Goal: Information Seeking & Learning: Learn about a topic

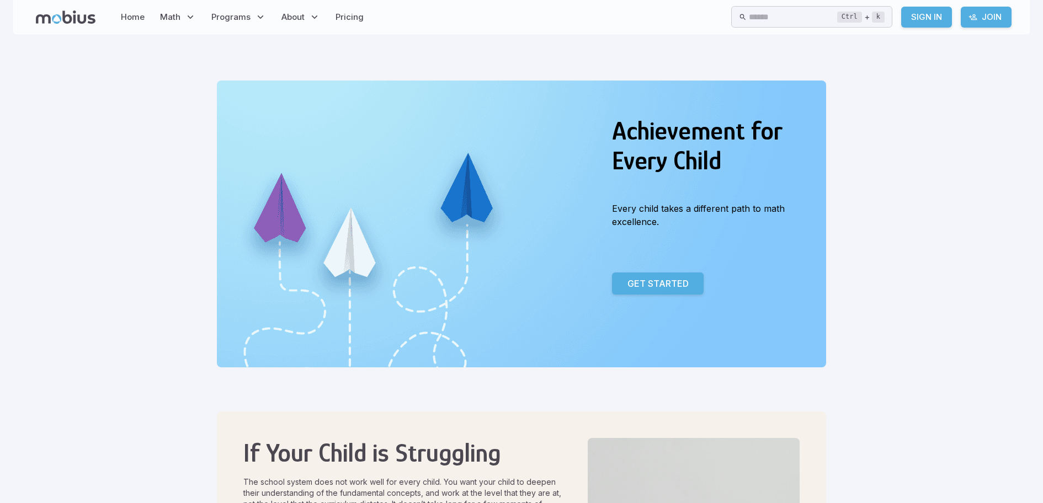
click at [978, 15] on link "Join" at bounding box center [986, 17] width 51 height 21
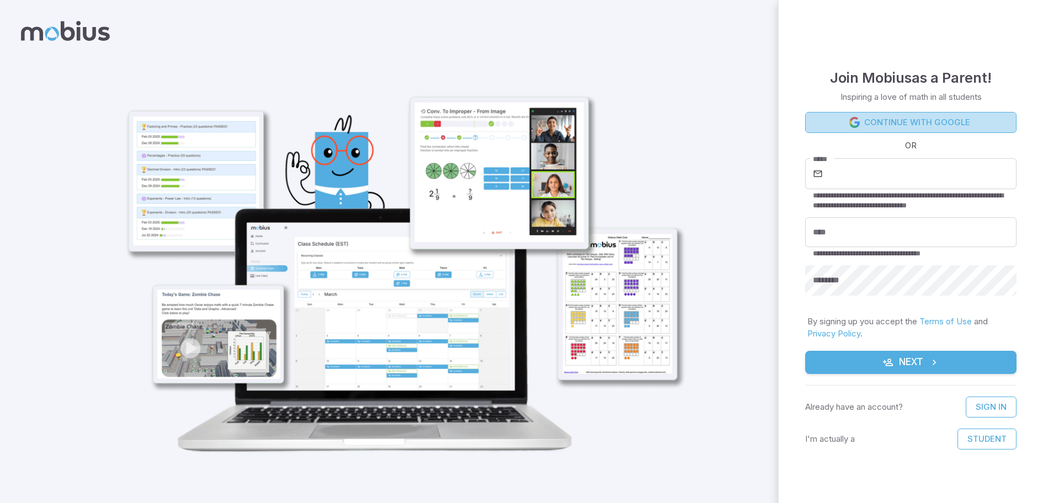
click at [971, 116] on link "Continue with Google" at bounding box center [910, 122] width 211 height 21
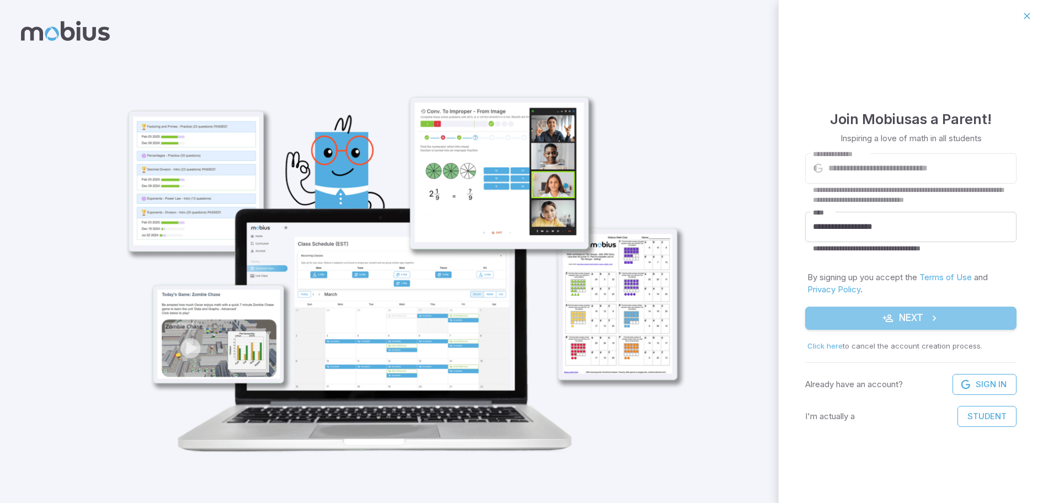
click at [900, 317] on button "Next" at bounding box center [910, 318] width 211 height 23
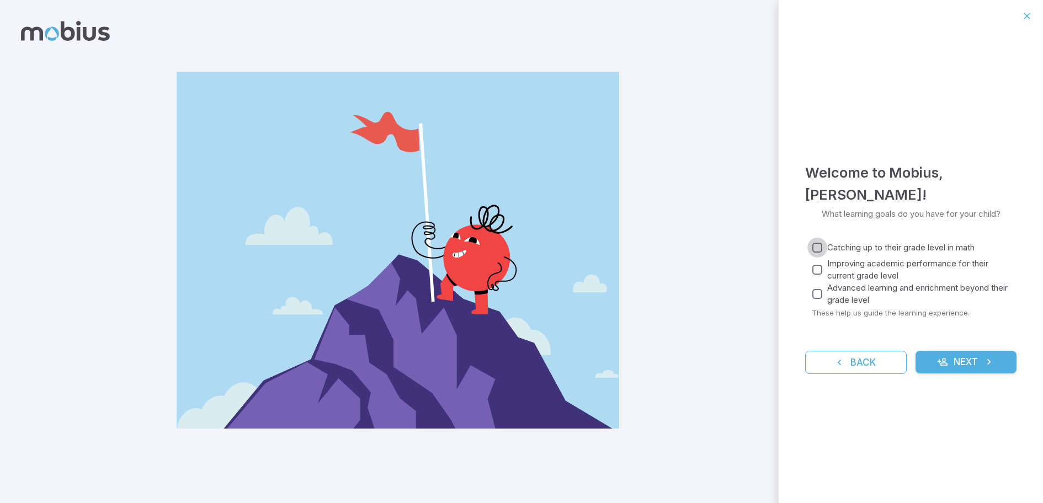
click at [818, 258] on div "Catching up to their grade level in math Improving academic performance for the…" at bounding box center [914, 272] width 205 height 68
click at [863, 257] on div "Catching up to their grade level in math Improving academic performance for the…" at bounding box center [914, 272] width 205 height 68
click at [941, 354] on button "Next" at bounding box center [967, 362] width 102 height 23
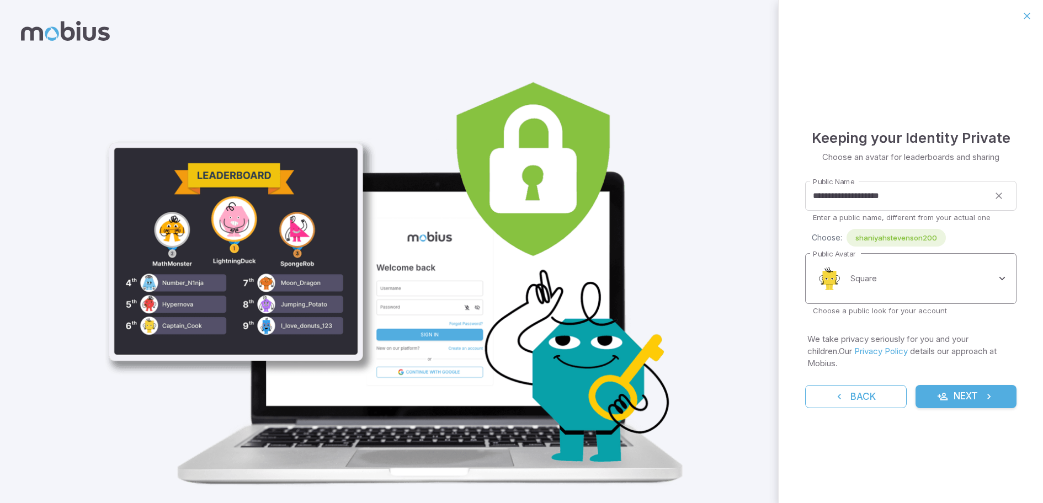
click at [902, 285] on body "**********" at bounding box center [521, 266] width 1043 height 532
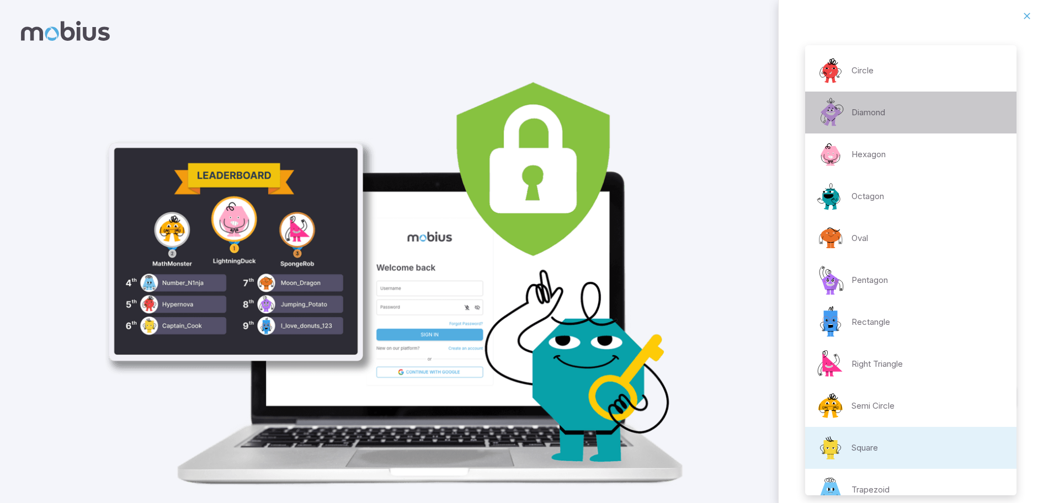
click at [849, 127] on div "Diamond" at bounding box center [849, 112] width 71 height 33
type input "**********"
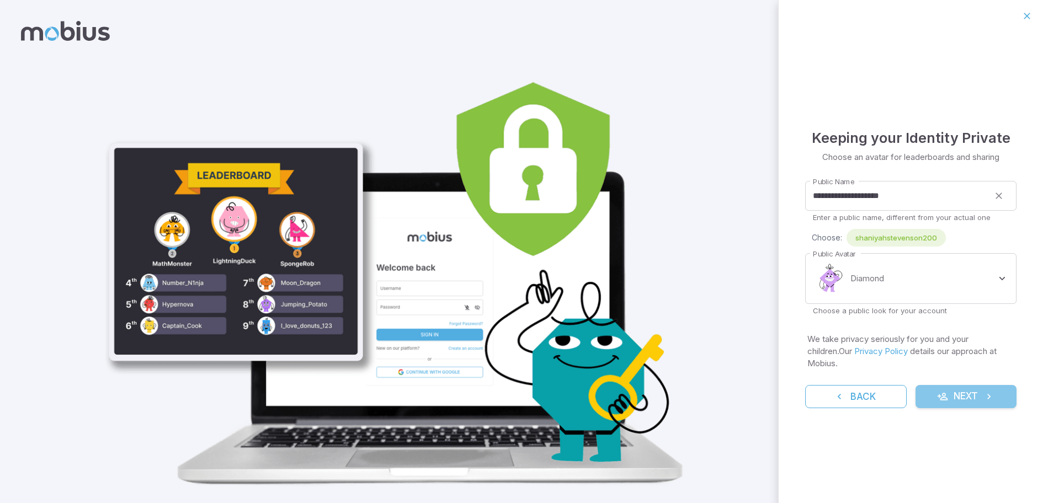
click at [953, 391] on button "Next" at bounding box center [967, 396] width 102 height 23
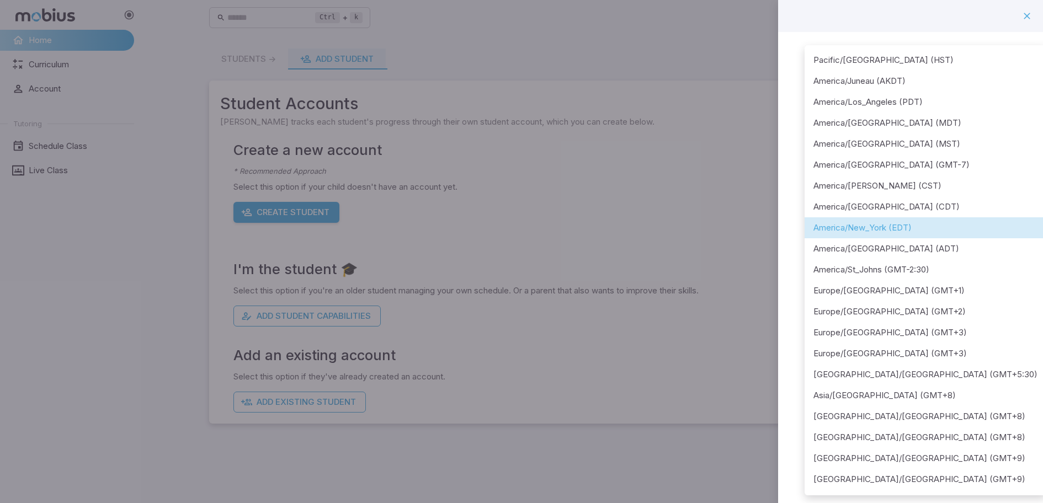
click at [932, 145] on body "**********" at bounding box center [521, 251] width 1043 height 503
click at [864, 220] on ul "Pacific/Honolulu (HST) America/Juneau (AKDT) America/Los_Angeles (PDT) America/…" at bounding box center [926, 322] width 242 height 554
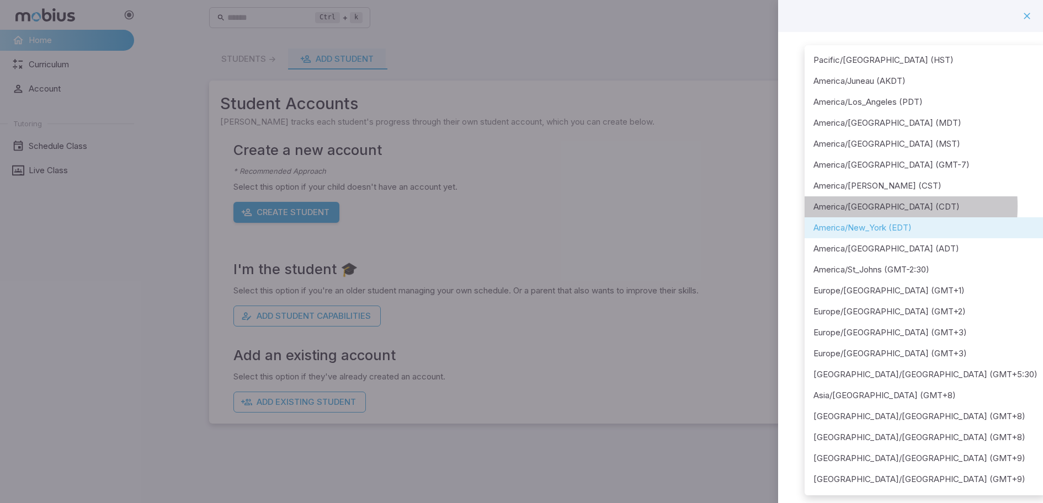
click at [861, 206] on li "America/Chicago (CDT)" at bounding box center [926, 207] width 242 height 21
type input "**********"
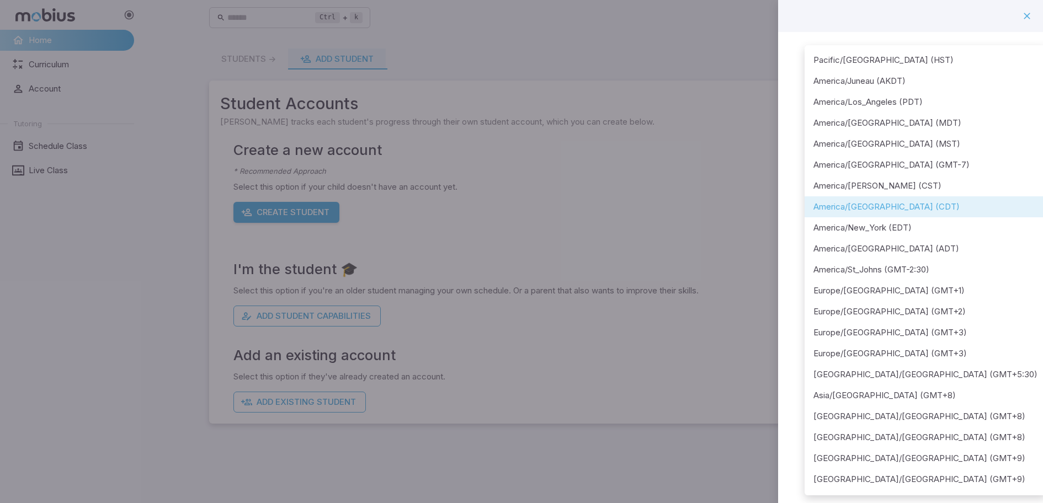
click at [939, 144] on body "**********" at bounding box center [521, 251] width 1043 height 503
click at [1027, 13] on div at bounding box center [521, 251] width 1043 height 503
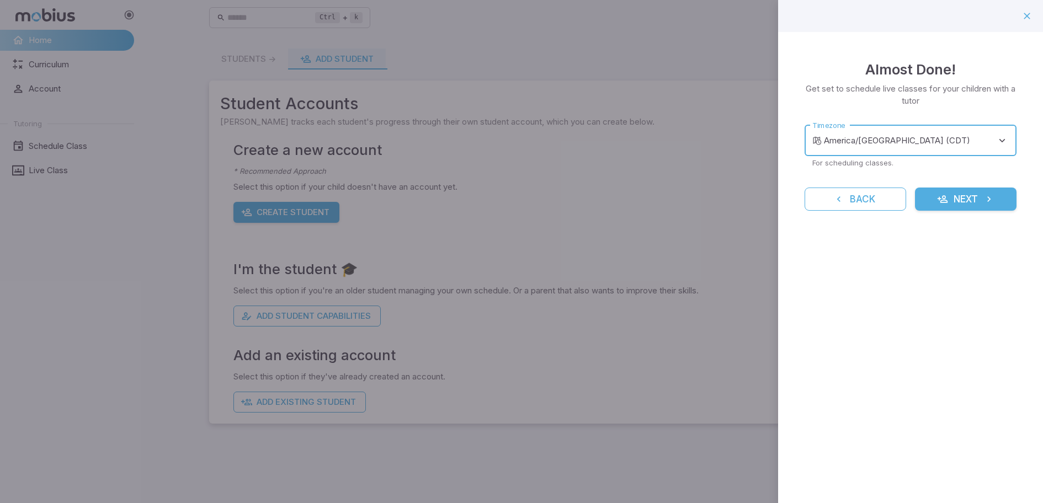
click at [957, 193] on button "Next" at bounding box center [966, 199] width 102 height 23
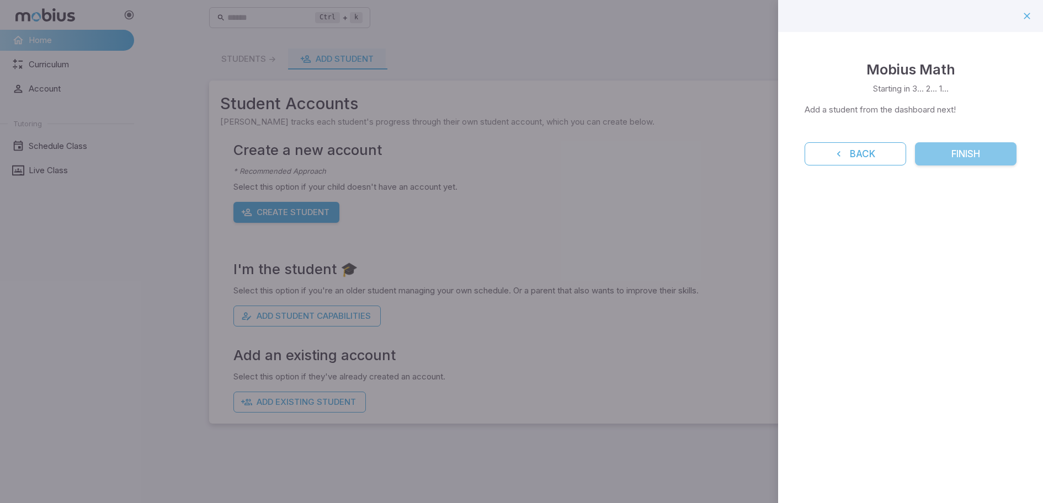
click at [959, 160] on button "Finish" at bounding box center [966, 153] width 102 height 23
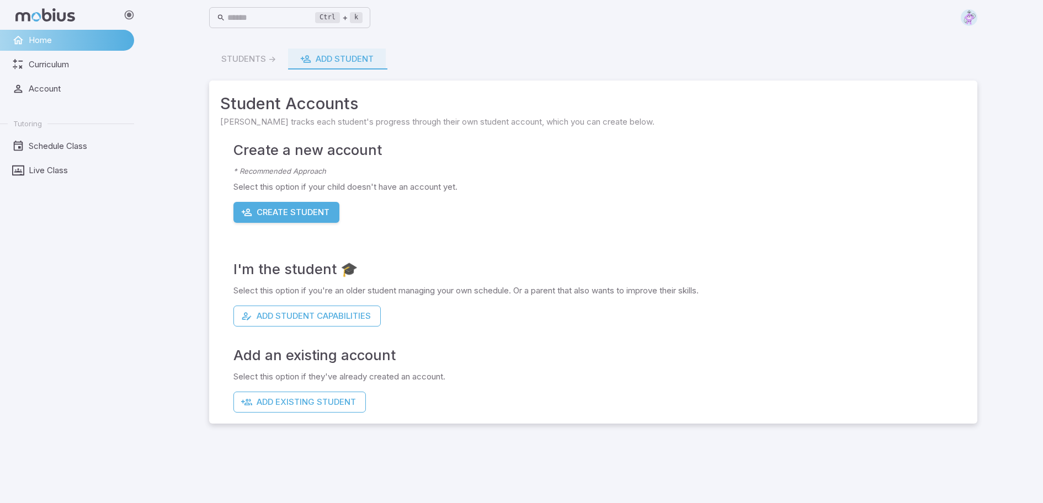
click at [295, 303] on div "I'm the student 🎓 Select this option if you're an older student managing your o…" at bounding box center [600, 275] width 733 height 104
click at [295, 309] on button "Add Student Capabilities" at bounding box center [307, 316] width 147 height 21
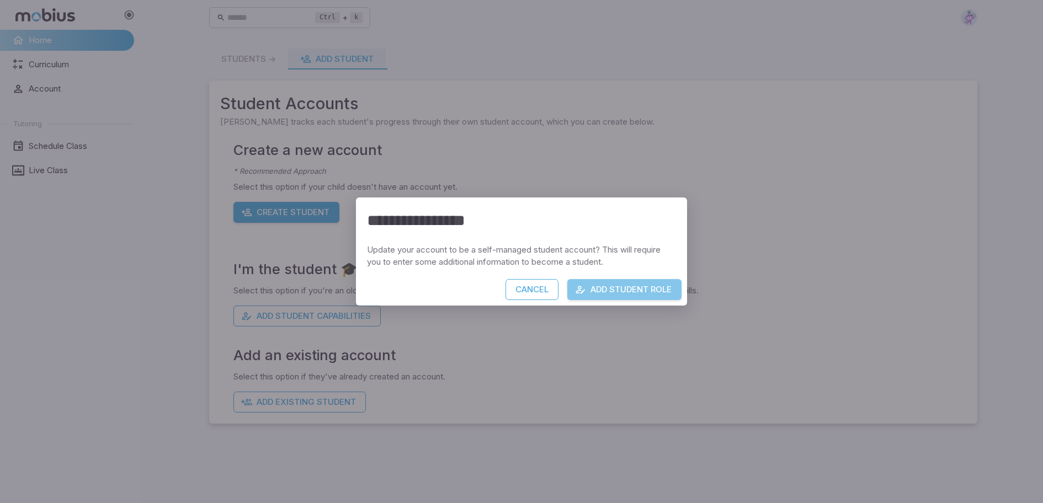
click at [617, 283] on button "Add Student Role" at bounding box center [625, 289] width 114 height 21
click at [618, 283] on div "Cancel Add Student Role" at bounding box center [521, 292] width 331 height 26
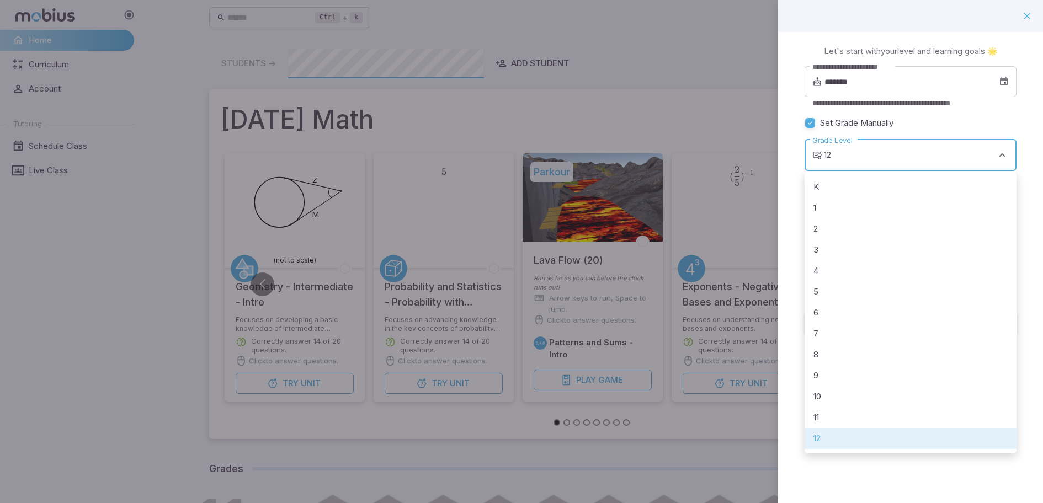
click at [873, 156] on body "Home Curriculum Account Tutoring Schedule Class Live Class Ctrl + k ​ Students …" at bounding box center [521, 408] width 1043 height 816
click at [884, 390] on li "10" at bounding box center [911, 396] width 212 height 21
type input "**"
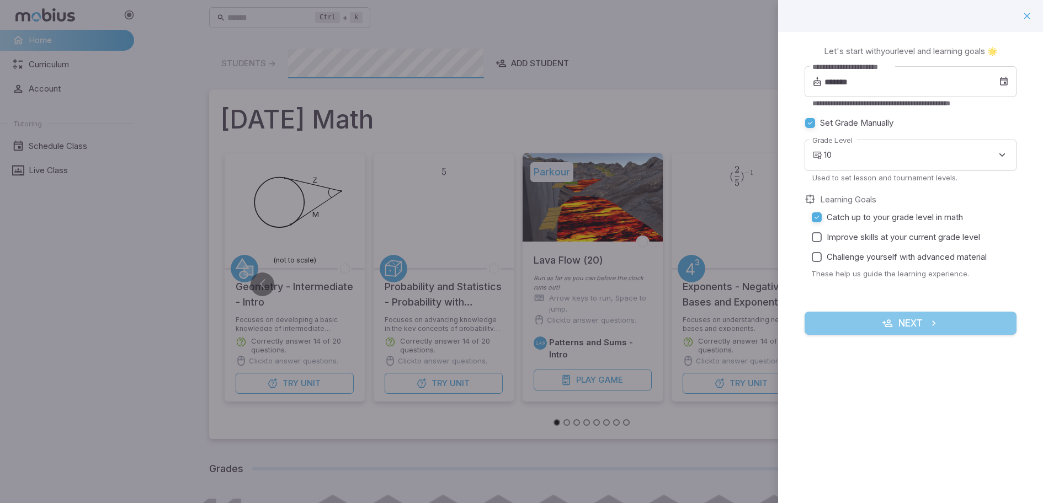
click at [900, 329] on button "Next" at bounding box center [911, 323] width 212 height 23
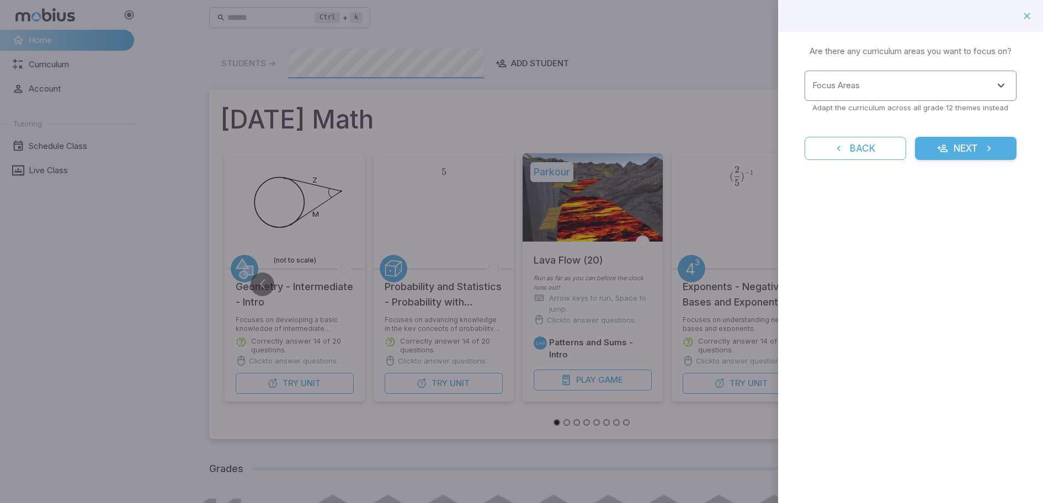
click at [893, 84] on input "Focus Areas" at bounding box center [902, 86] width 185 height 20
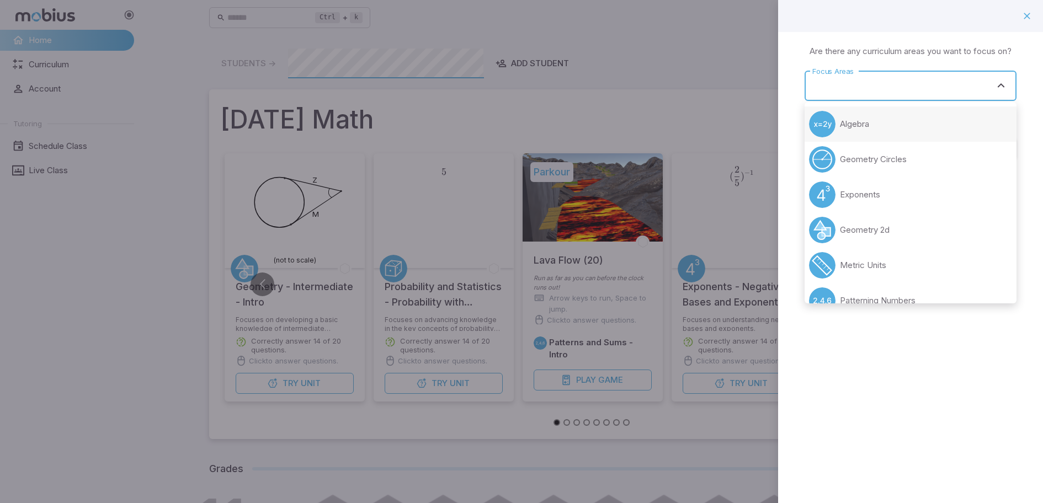
click at [841, 126] on p "Algebra" at bounding box center [854, 124] width 29 height 12
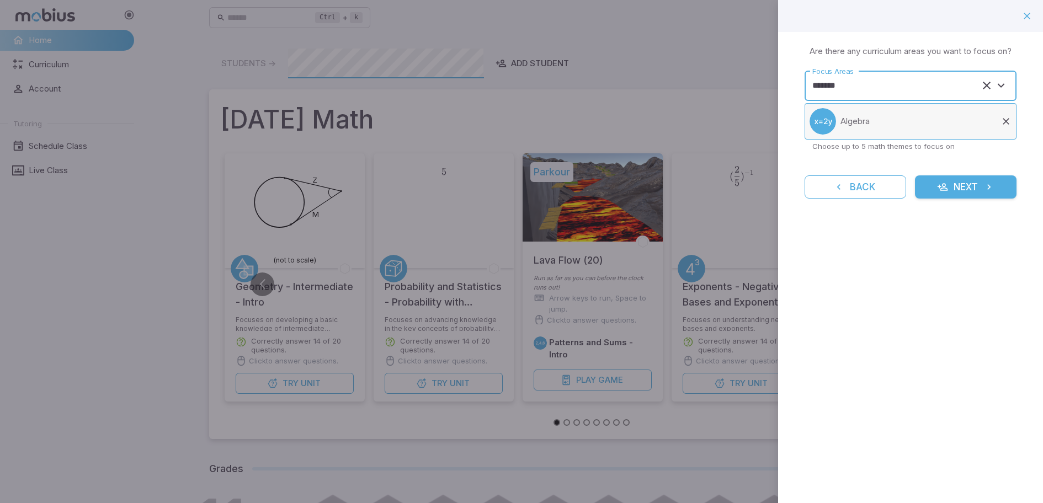
click at [856, 139] on li "Algebra" at bounding box center [911, 121] width 212 height 36
type input "*******"
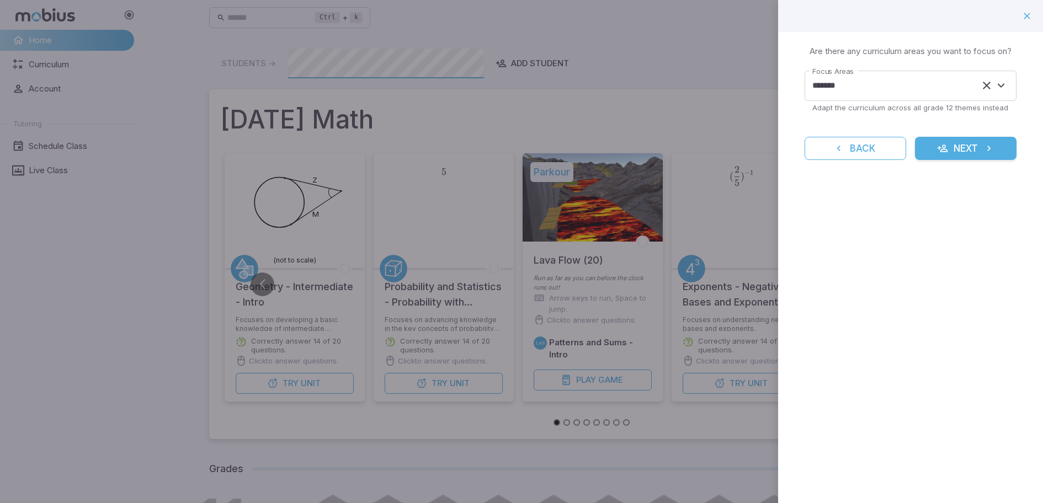
click at [831, 76] on label "Focus Areas" at bounding box center [833, 71] width 41 height 10
click at [831, 76] on input "*******" at bounding box center [895, 86] width 171 height 20
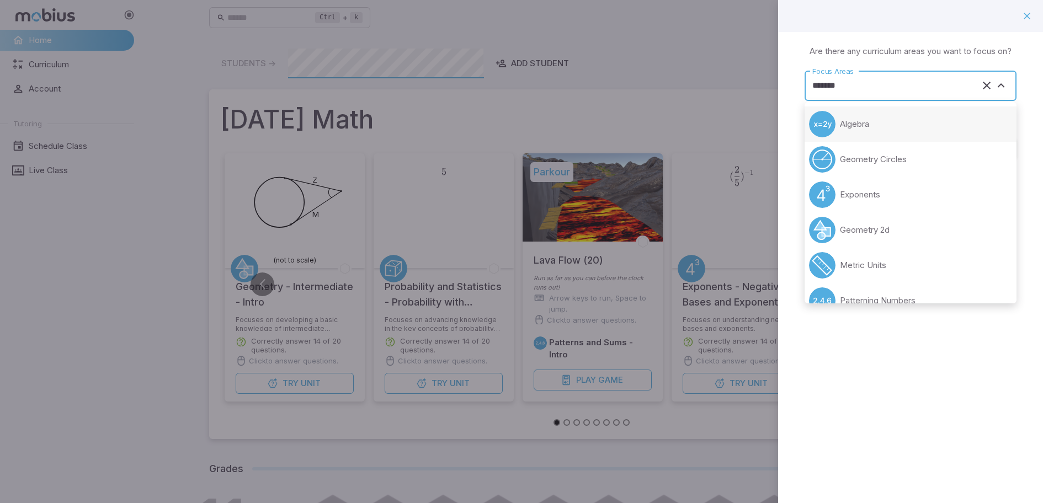
click at [867, 94] on input "*******" at bounding box center [895, 86] width 171 height 20
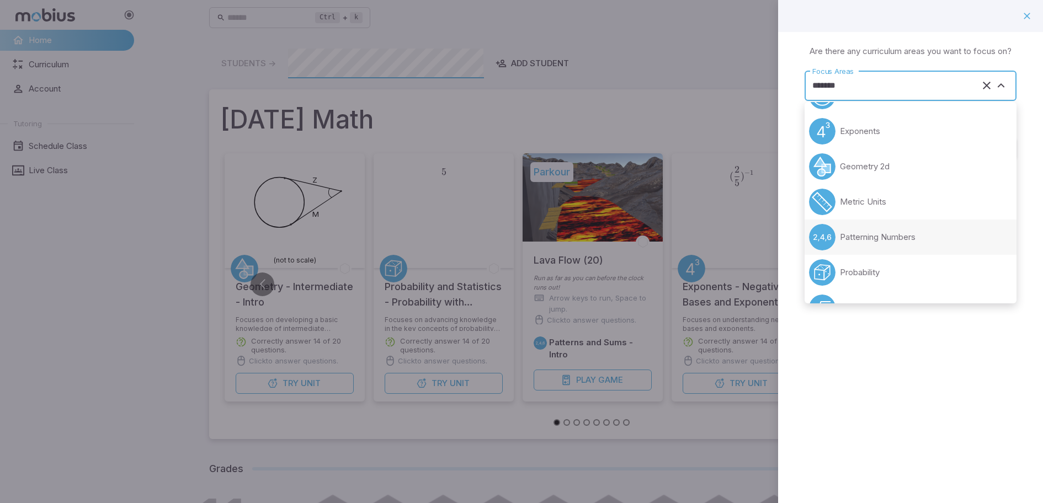
click at [839, 226] on li "Patterning Numbers" at bounding box center [911, 237] width 212 height 35
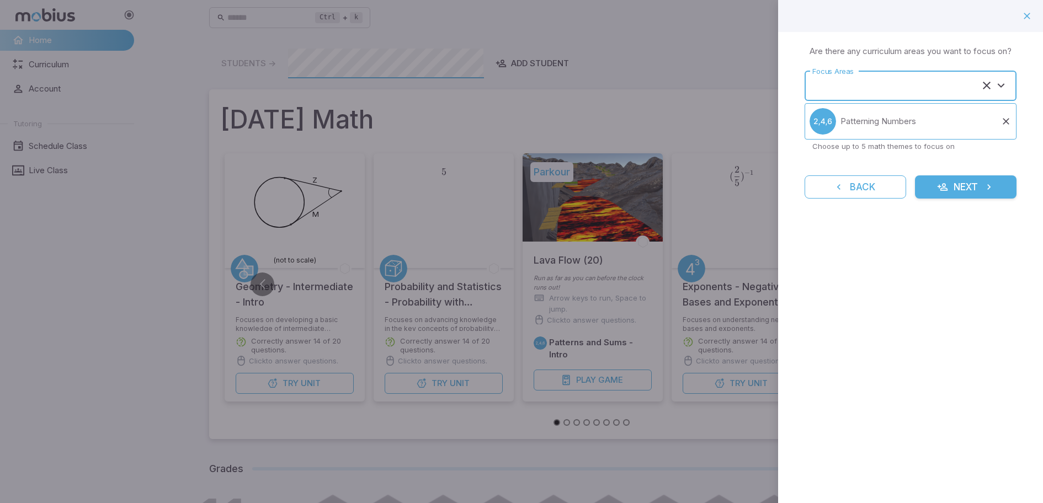
type input "**********"
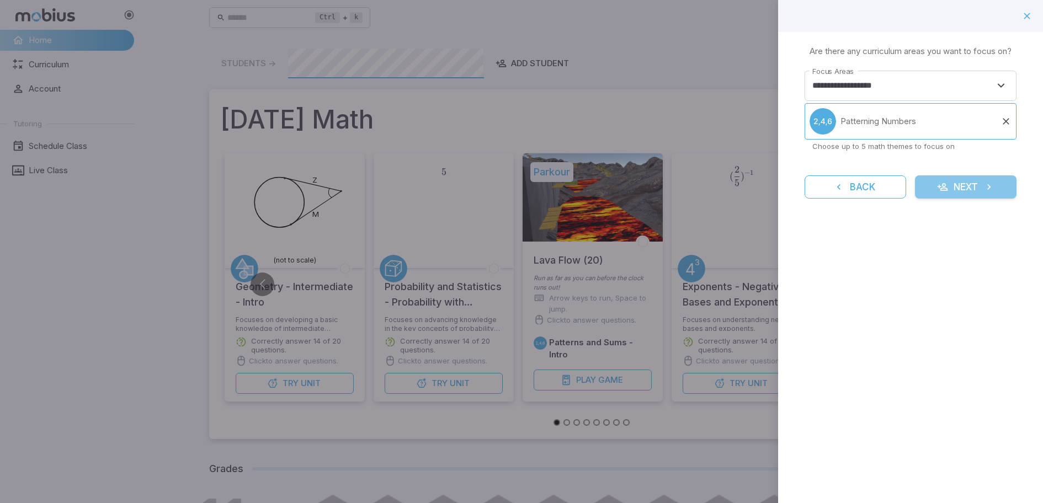
click at [959, 182] on button "Next" at bounding box center [966, 187] width 102 height 23
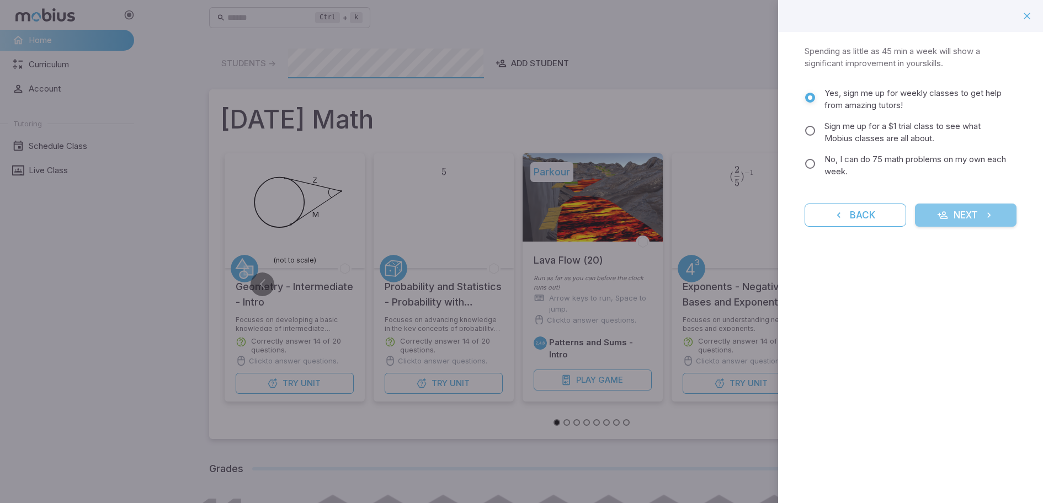
click at [941, 211] on icon "submit" at bounding box center [942, 215] width 11 height 11
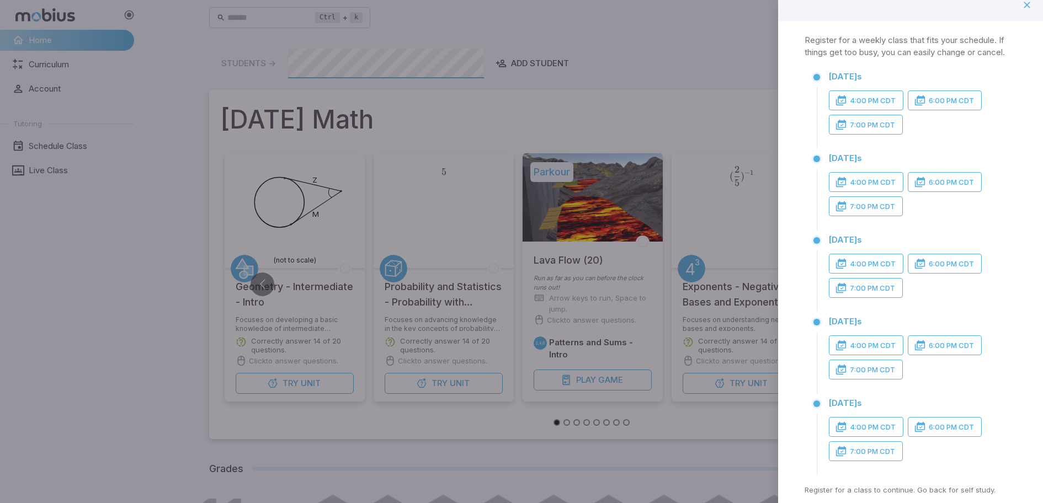
scroll to position [0, 0]
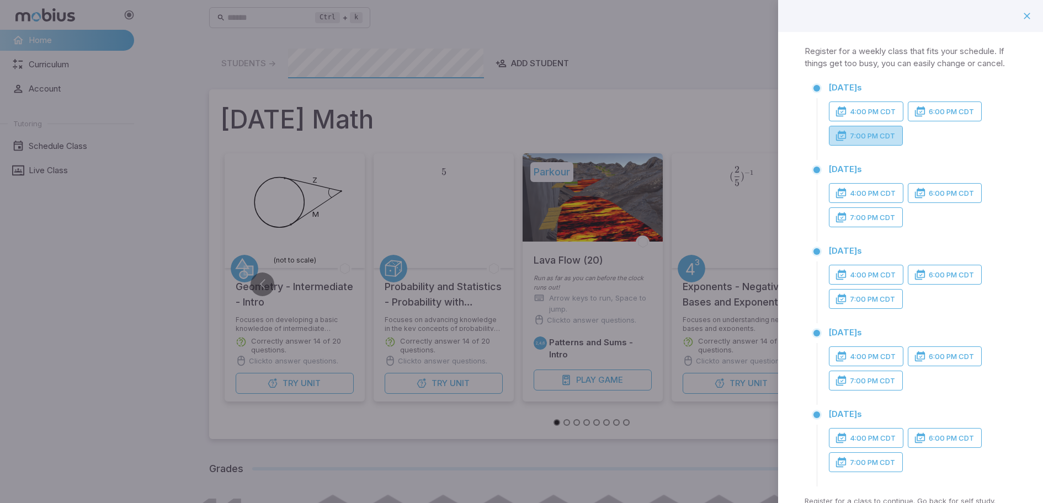
click at [837, 130] on icon "button" at bounding box center [841, 135] width 11 height 11
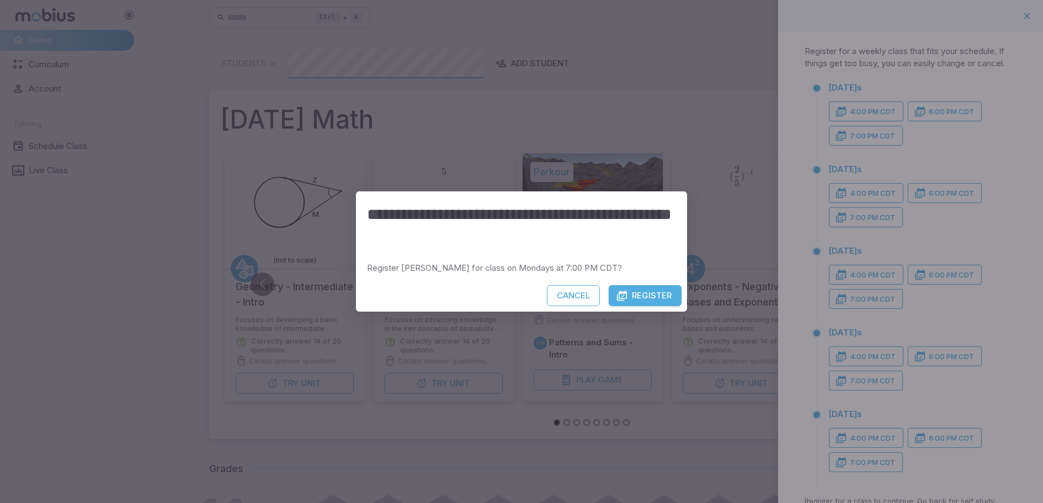
click at [651, 289] on button "Register" at bounding box center [645, 295] width 73 height 21
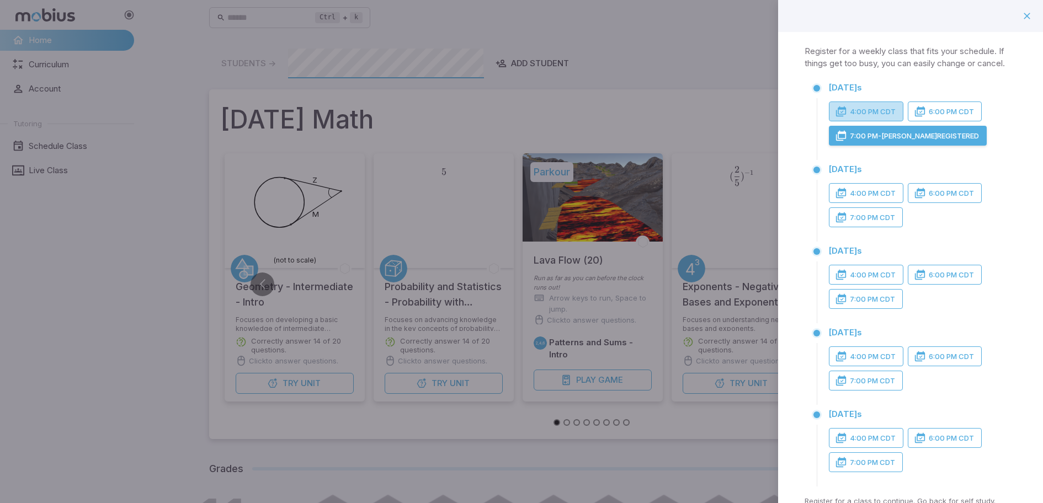
click at [864, 114] on button "4:00 PM CDT" at bounding box center [866, 112] width 75 height 20
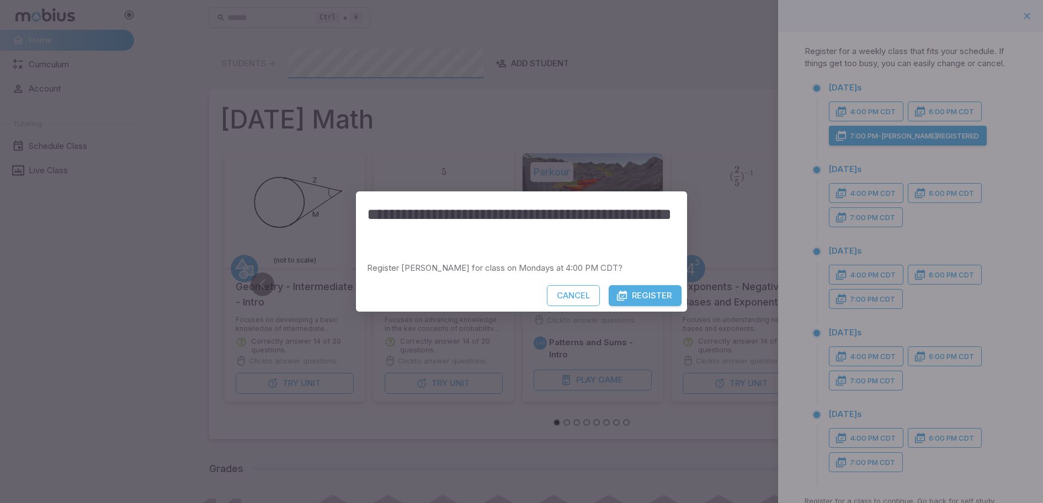
click at [628, 298] on button "Register" at bounding box center [645, 295] width 73 height 21
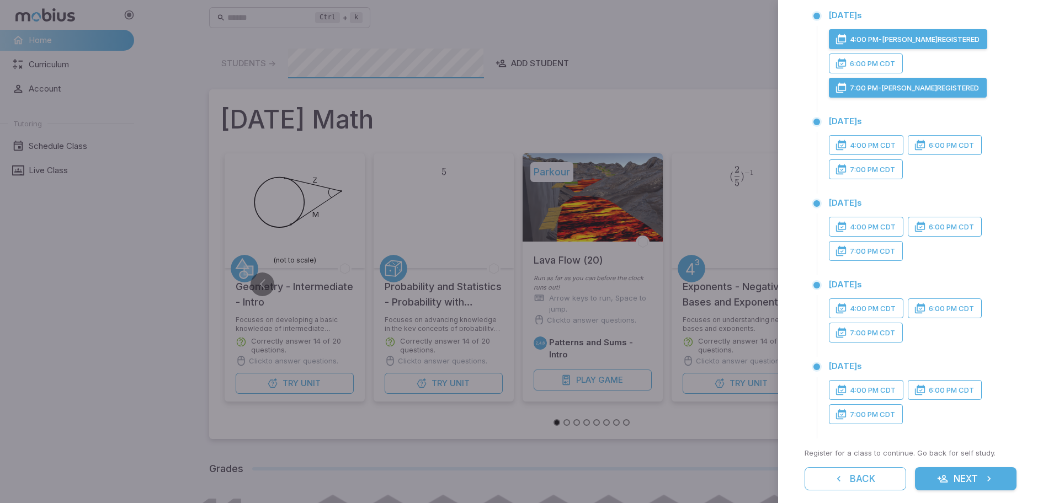
scroll to position [104, 0]
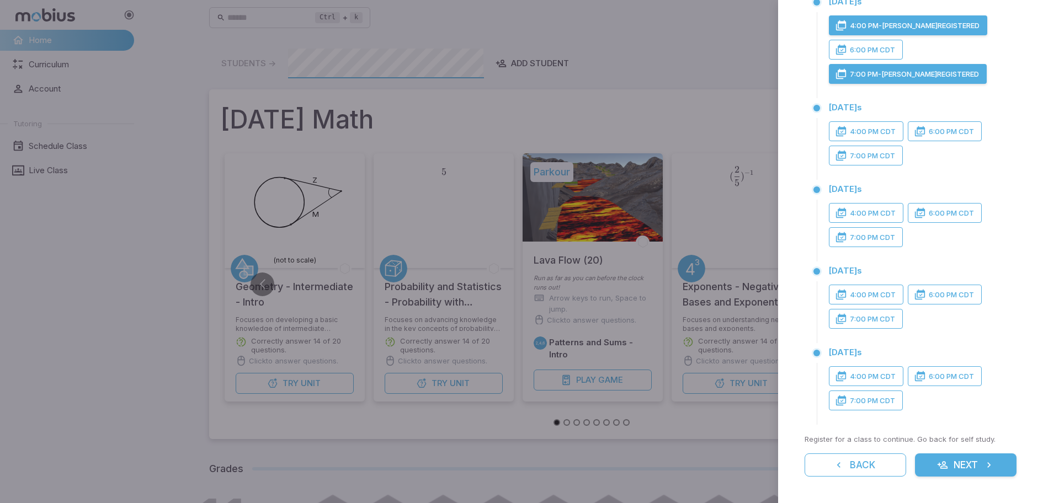
click at [989, 458] on button "Next" at bounding box center [966, 465] width 102 height 23
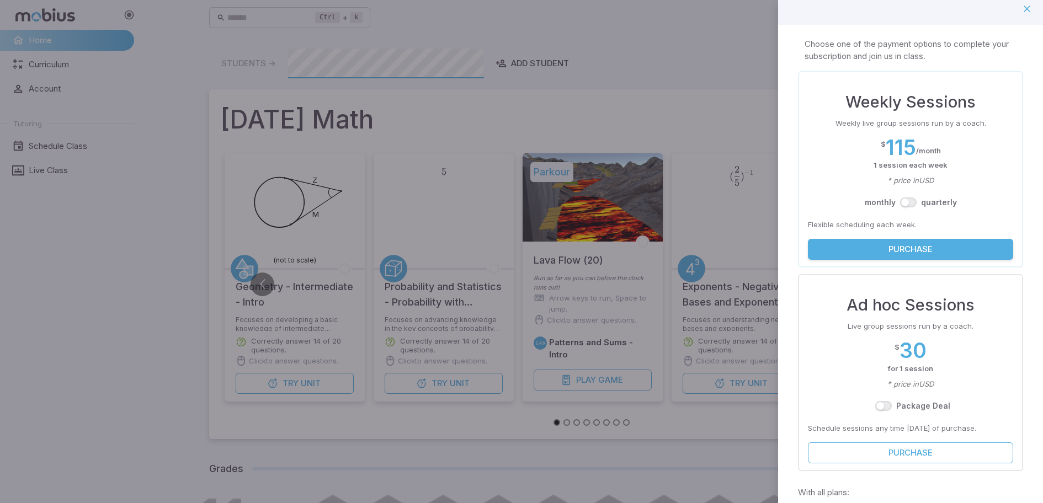
scroll to position [0, 0]
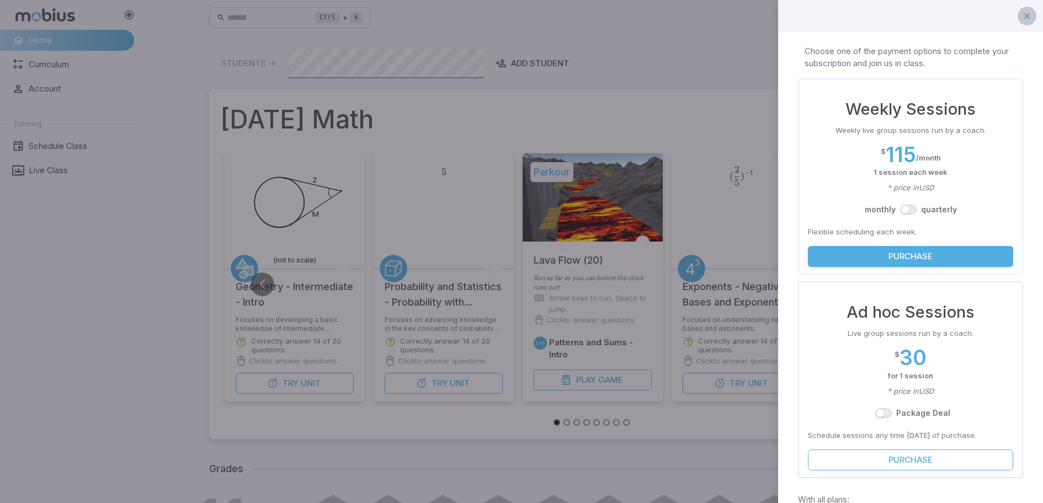
click at [1026, 19] on icon "button" at bounding box center [1027, 15] width 11 height 11
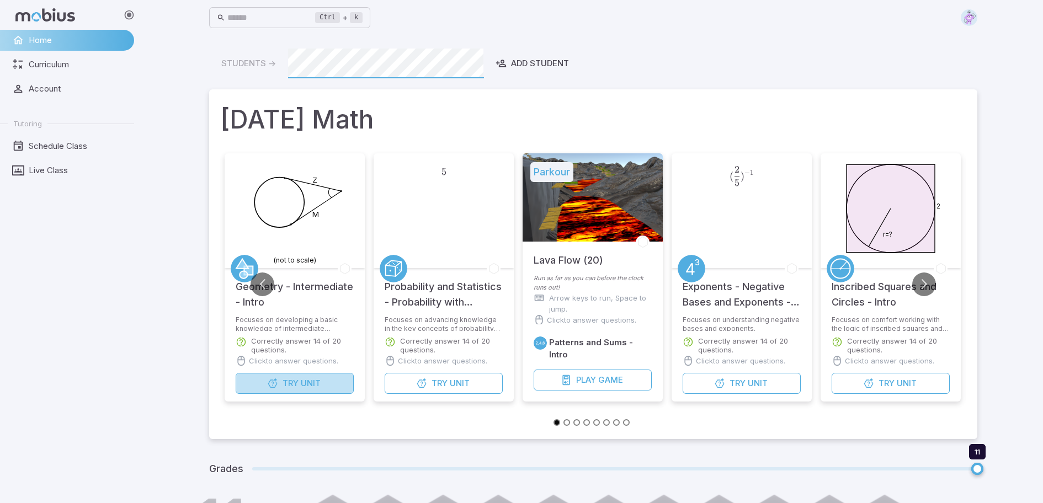
click at [336, 376] on button "Try Unit" at bounding box center [295, 383] width 118 height 21
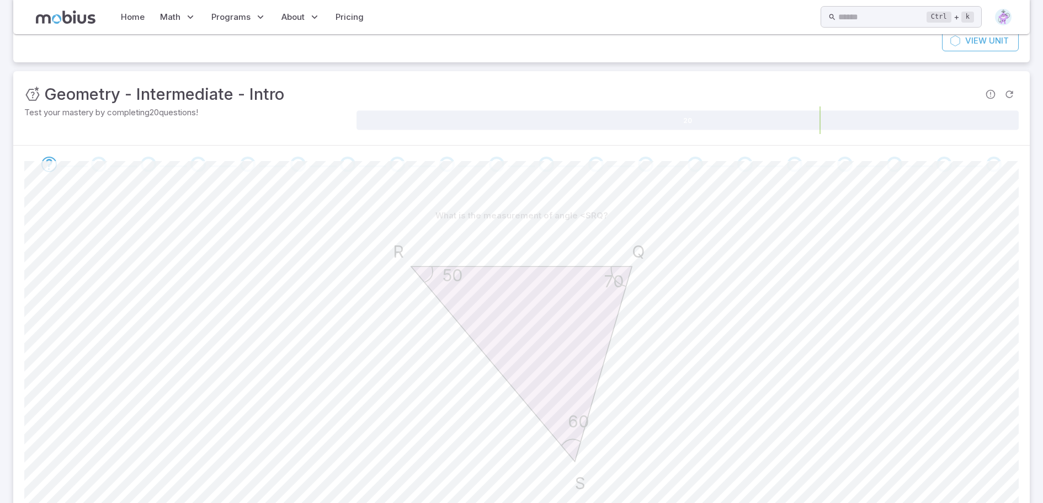
scroll to position [221, 0]
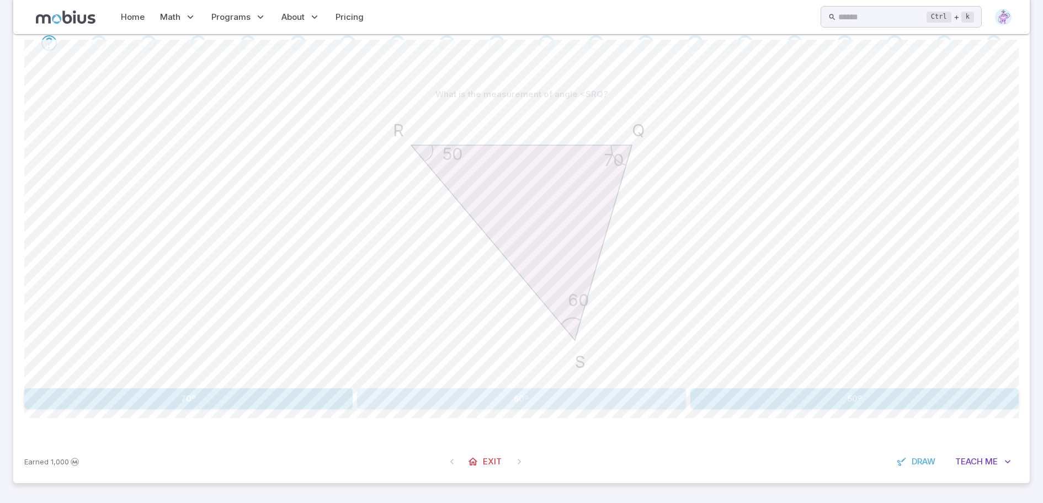
click at [585, 400] on button "60º" at bounding box center [521, 399] width 328 height 21
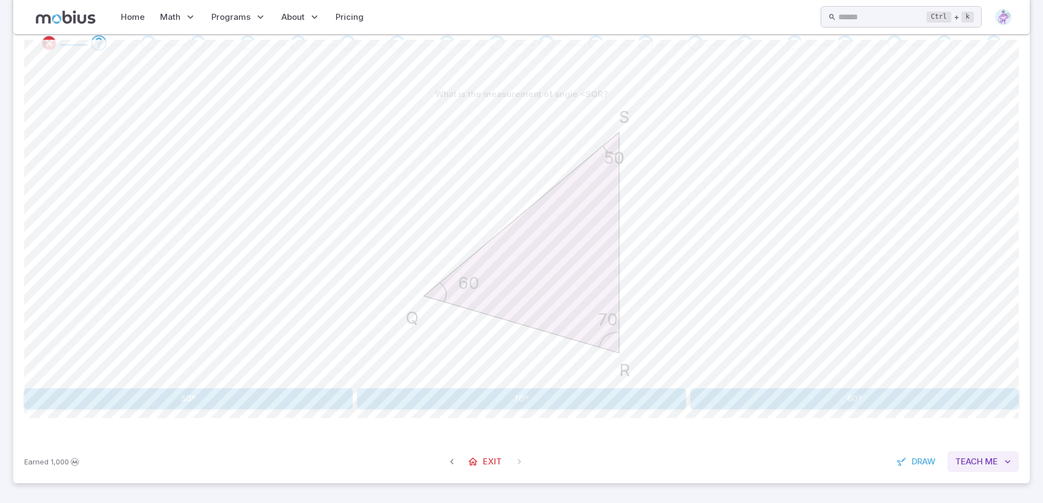
click at [985, 458] on span "Me" at bounding box center [991, 462] width 13 height 12
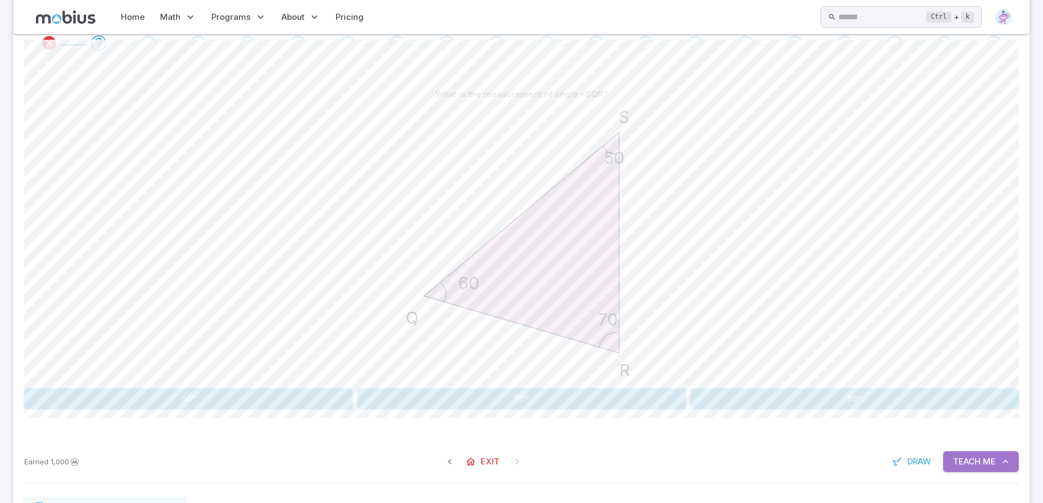
drag, startPoint x: 990, startPoint y: 462, endPoint x: 974, endPoint y: 463, distance: 15.5
click at [989, 462] on span "Me" at bounding box center [989, 462] width 13 height 12
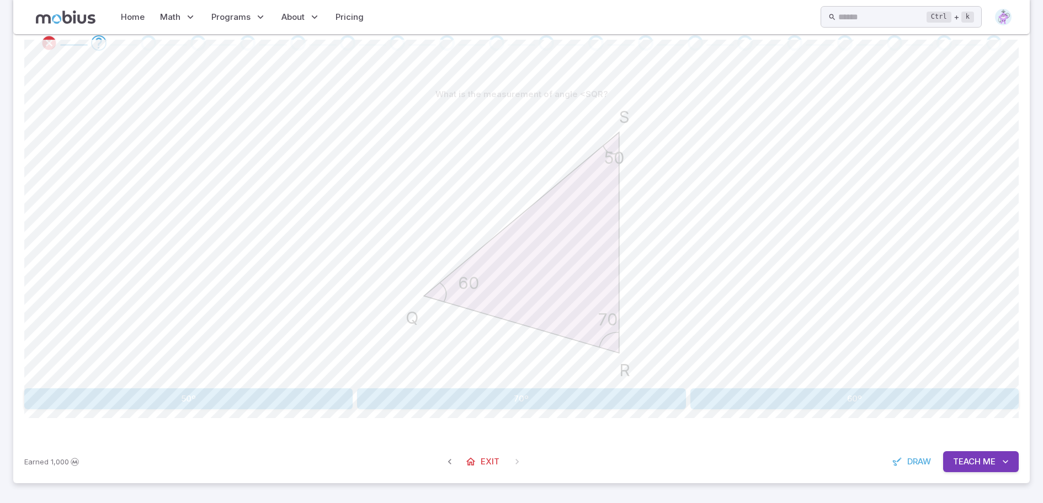
click at [285, 402] on button "50º" at bounding box center [188, 399] width 328 height 21
click at [969, 458] on span "Teach" at bounding box center [970, 462] width 28 height 12
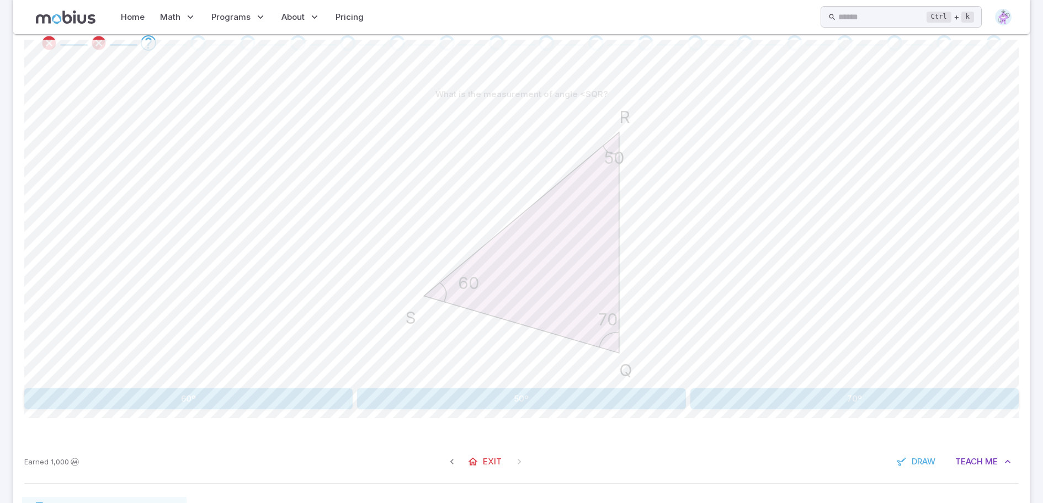
drag, startPoint x: 580, startPoint y: 413, endPoint x: 584, endPoint y: 406, distance: 8.2
click at [583, 409] on div "What is the measurement of angle <SQR? 50 60 70 R S Q 60º 50º 70º Canvas action…" at bounding box center [521, 251] width 995 height 379
click at [584, 406] on button "50º" at bounding box center [521, 399] width 328 height 21
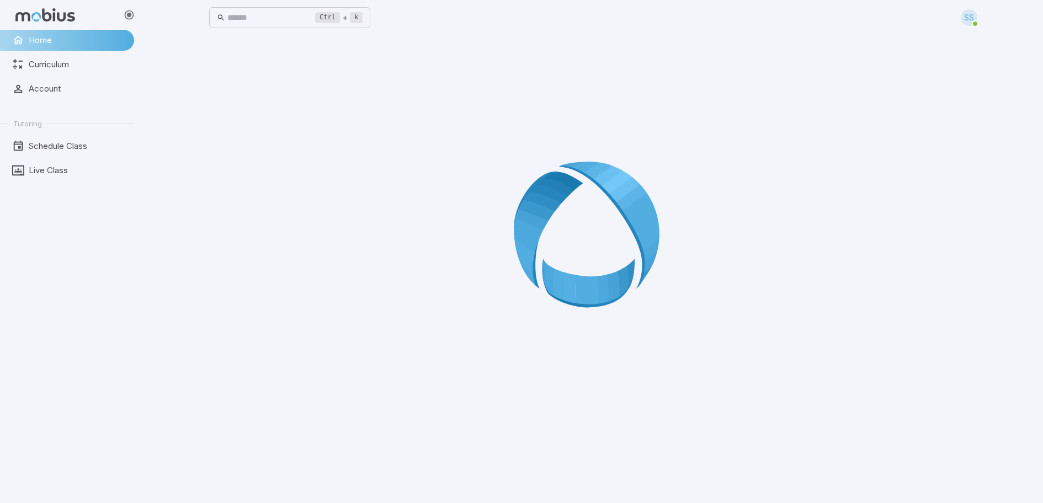
scroll to position [0, 0]
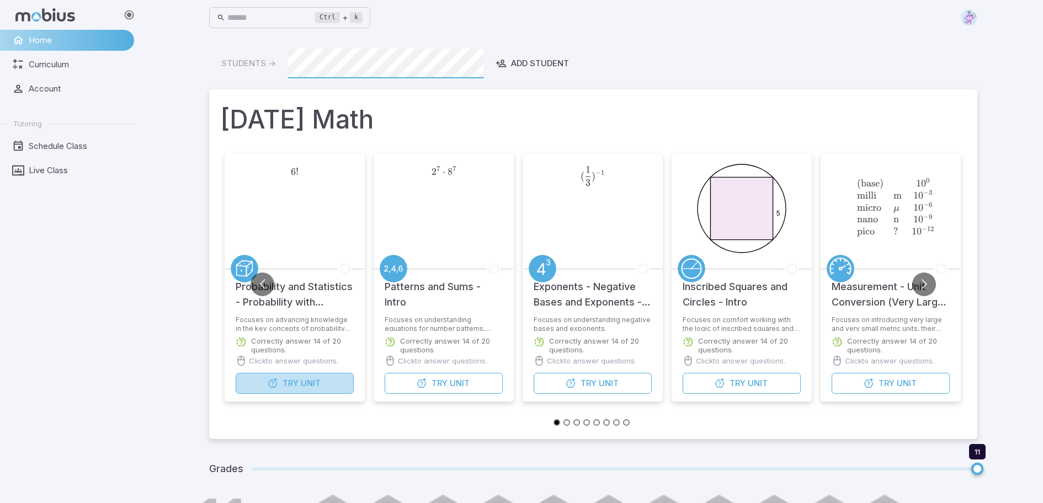
click at [321, 380] on button "Try Unit" at bounding box center [295, 383] width 118 height 21
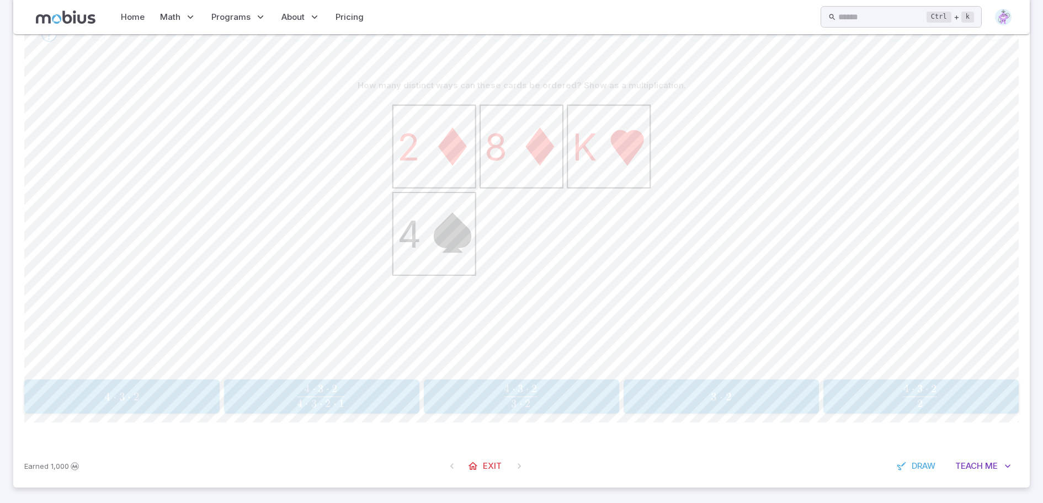
scroll to position [235, 0]
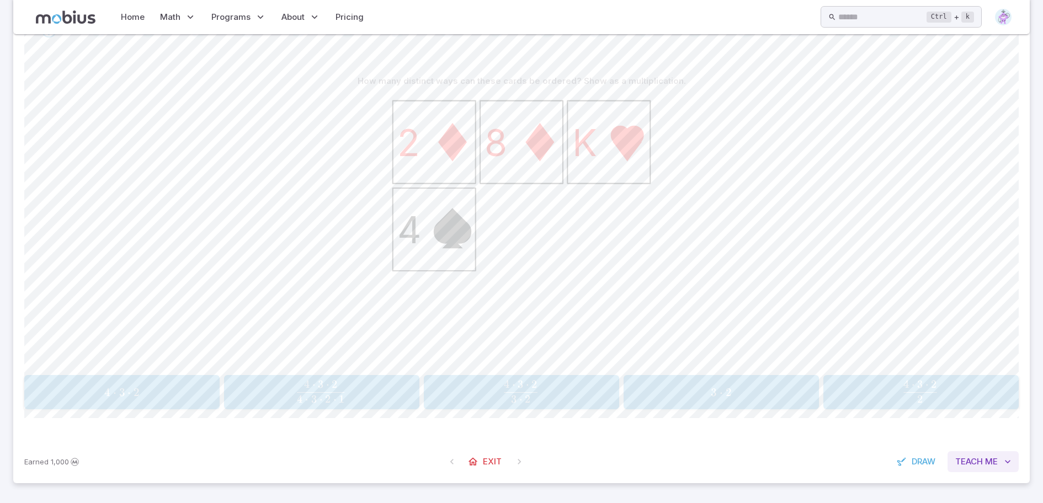
click at [985, 457] on span "Me" at bounding box center [991, 462] width 13 height 12
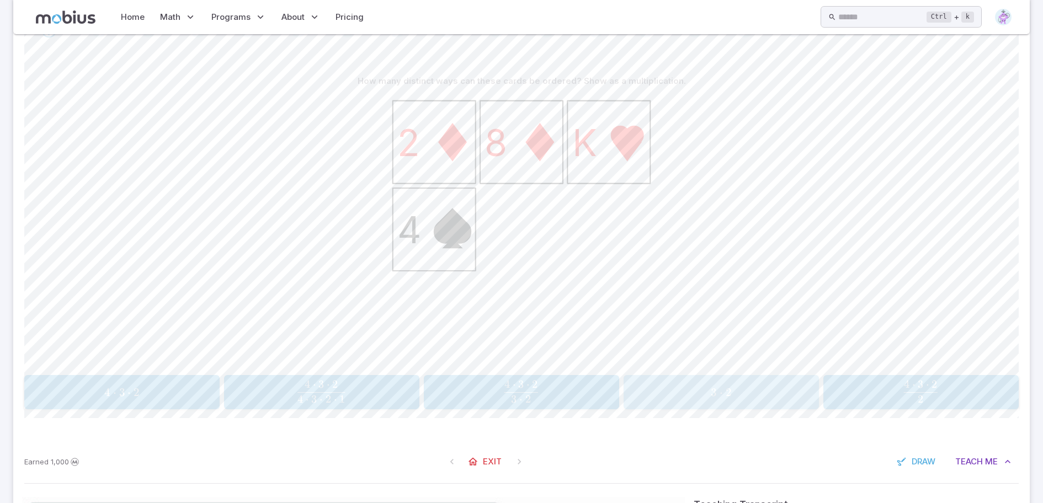
click at [760, 391] on span "3 ⋅ 2" at bounding box center [721, 393] width 188 height 14
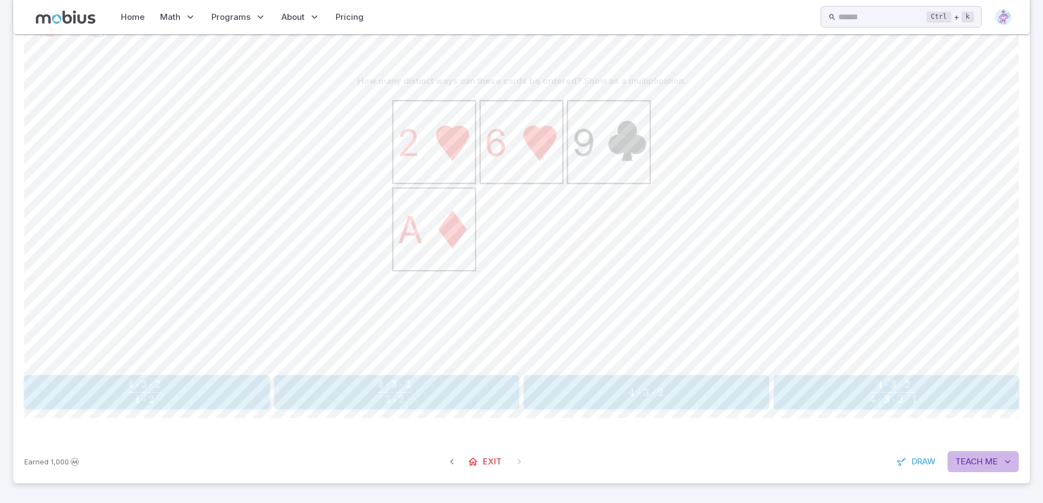
click at [968, 457] on span "Teach" at bounding box center [970, 462] width 28 height 12
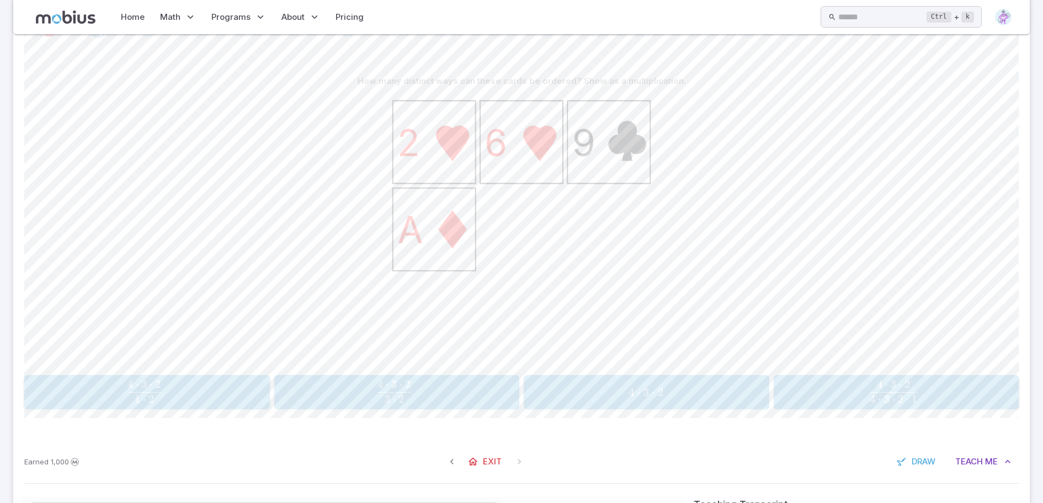
drag, startPoint x: 186, startPoint y: 398, endPoint x: 775, endPoint y: 404, distance: 588.5
click at [774, 404] on div "4 ⋅ 3 ⋅ 2 1 ⋅ 2 \frac{4\cdot 3\cdot 2}{1\cdot2} 1 ⋅ 2 4 ⋅ 3 ⋅ 2 ​ 4 ⋅ 3 ⋅ 2 3 ⋅…" at bounding box center [521, 392] width 995 height 34
click at [786, 403] on div "4 ⋅ 3 ⋅ 2 4 ⋅ 3 ⋅ 2 ⋅ 1 \frac{4\cdot 3\cdot 2}{4\cdot 3\cdot 2 \cdot 1} 4 ⋅ 3 ⋅…" at bounding box center [896, 392] width 238 height 25
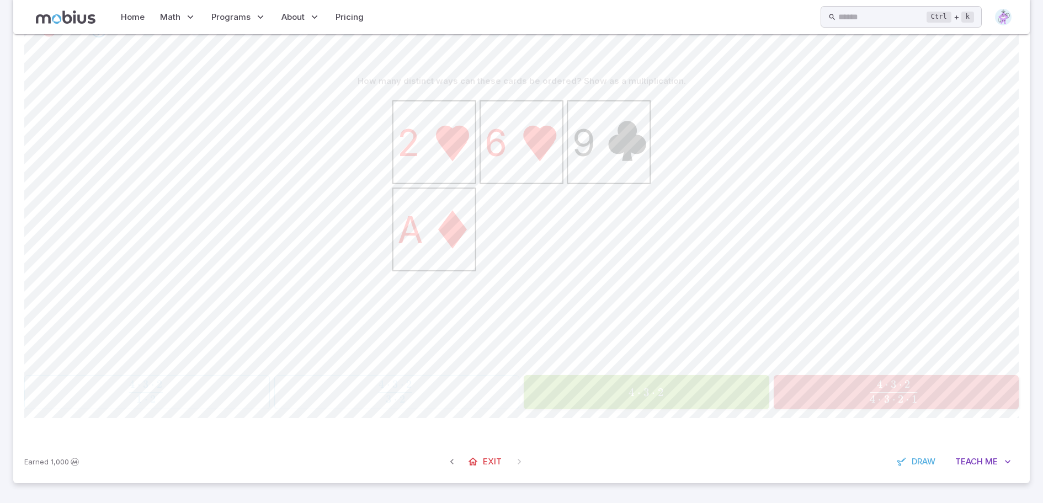
click at [689, 405] on div "4 ⋅ 3 ⋅ 2 4\cdot 3\cdot 2 4 ⋅ 3 ⋅ 2" at bounding box center [646, 392] width 238 height 25
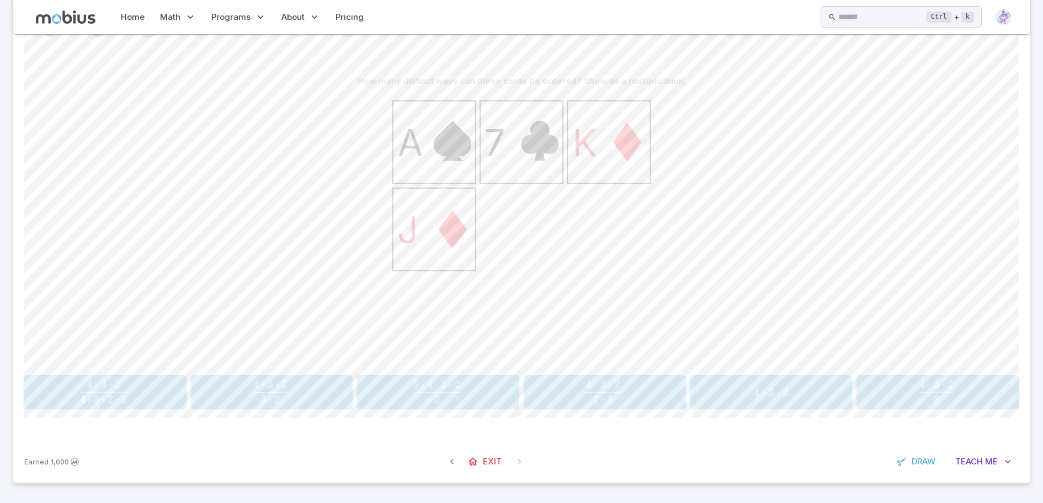
scroll to position [0, 0]
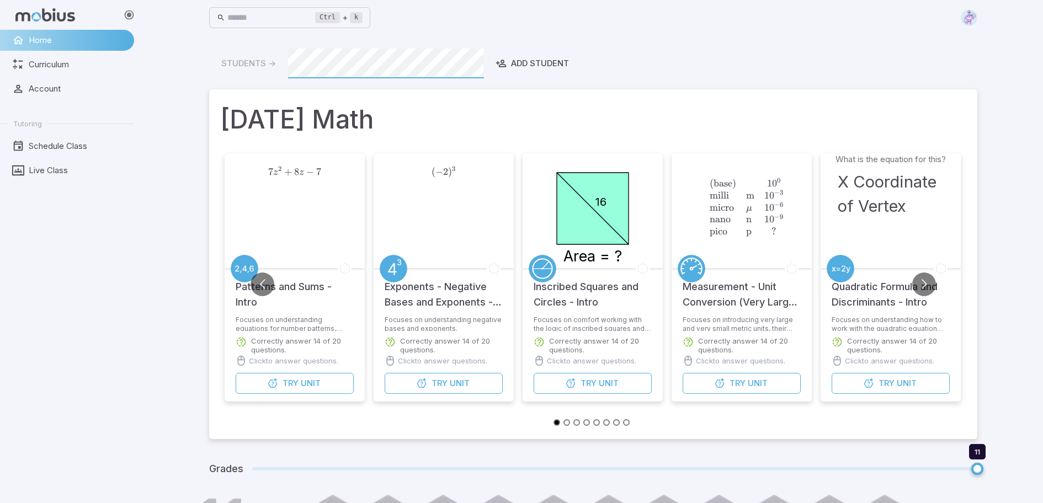
click at [315, 219] on div "7 z 2 + 8 z − 7 7z^2 + 8z - 7 7 z 2 + 8 z − 7" at bounding box center [294, 210] width 115 height 115
click at [315, 259] on div "7 z 2 + 8 z − 7 7z^2 + 8z - 7 7 z 2 + 8 z − 7" at bounding box center [294, 210] width 115 height 115
click at [294, 375] on button "Try Unit" at bounding box center [295, 383] width 118 height 21
click at [295, 375] on button "Try Unit" at bounding box center [295, 383] width 118 height 21
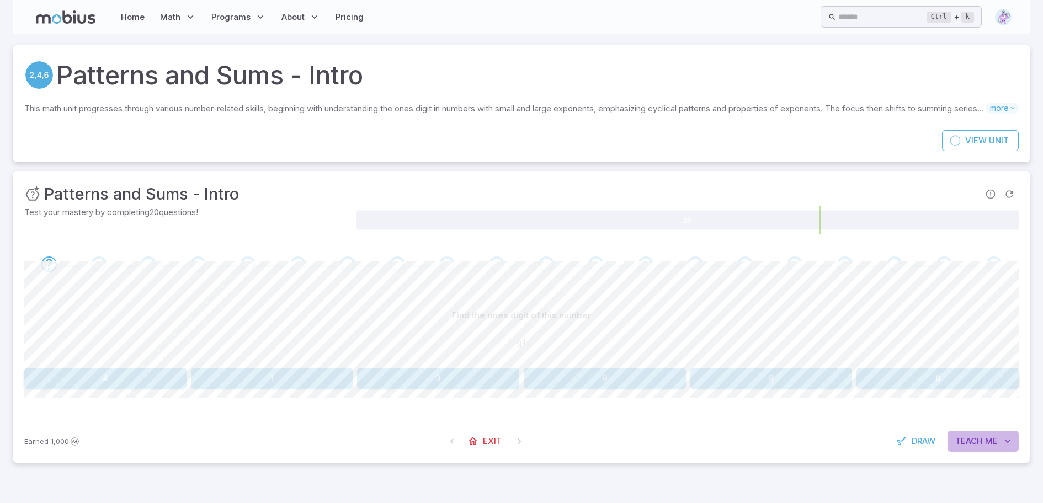
click at [1003, 442] on icon "button" at bounding box center [1008, 441] width 11 height 11
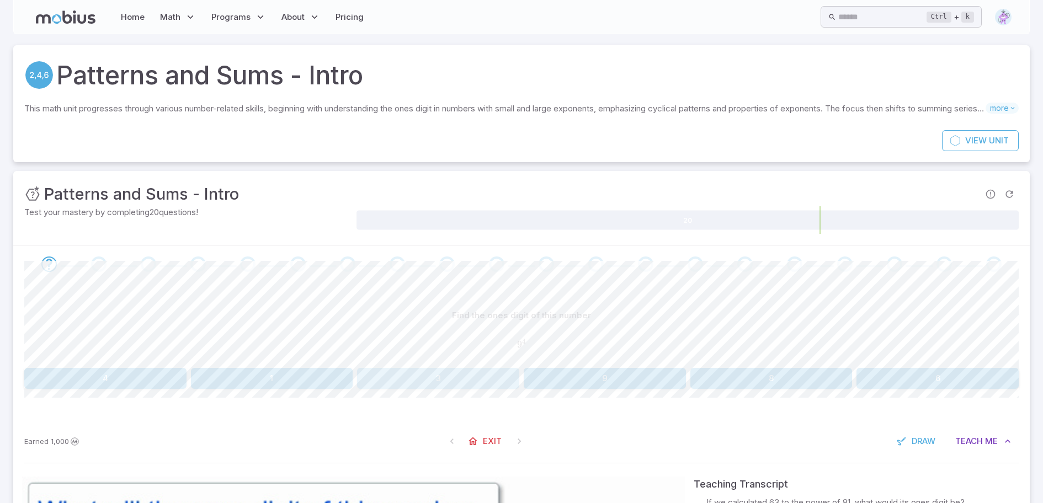
click at [491, 369] on button "3" at bounding box center [438, 378] width 162 height 21
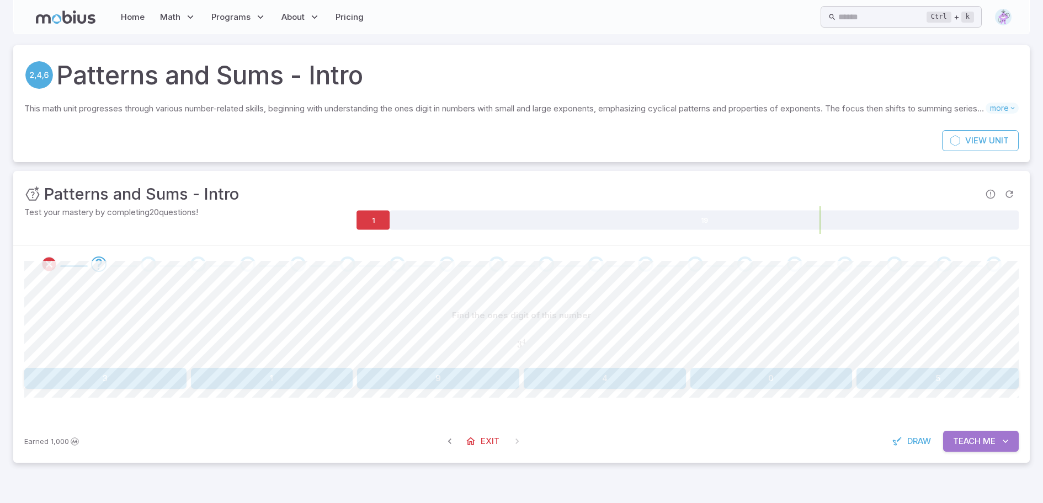
click at [966, 432] on button "Teach Me" at bounding box center [981, 441] width 76 height 21
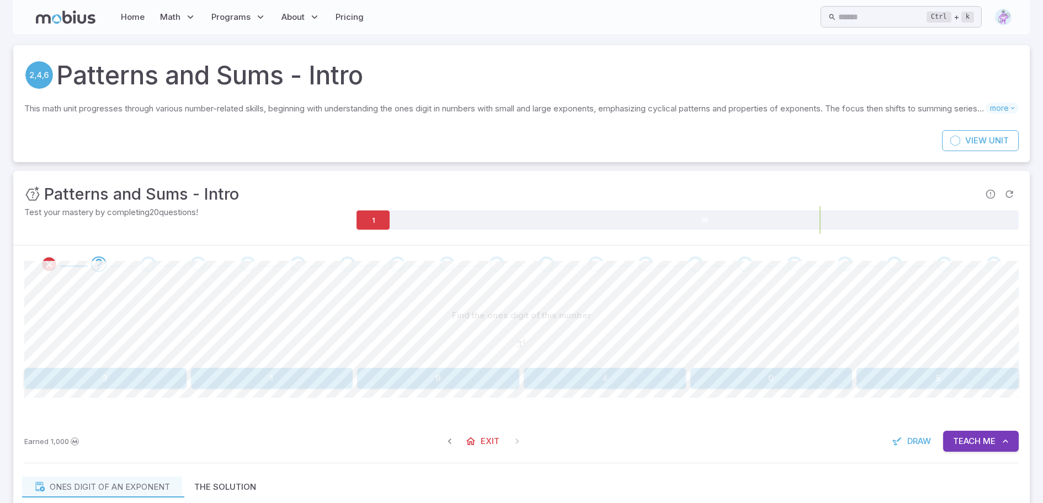
click at [286, 271] on span at bounding box center [297, 264] width 41 height 15
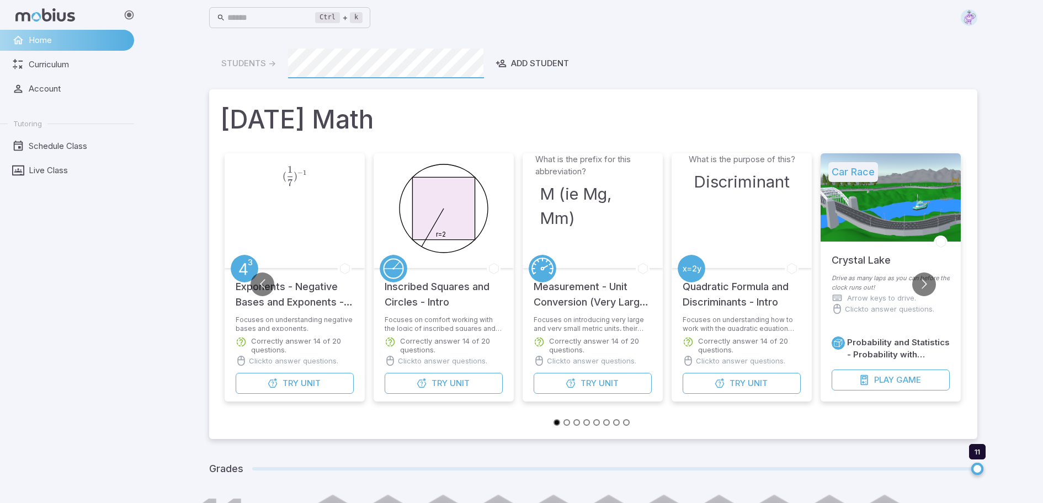
click at [852, 236] on div at bounding box center [891, 197] width 140 height 88
click at [868, 383] on icon "button" at bounding box center [864, 380] width 11 height 11
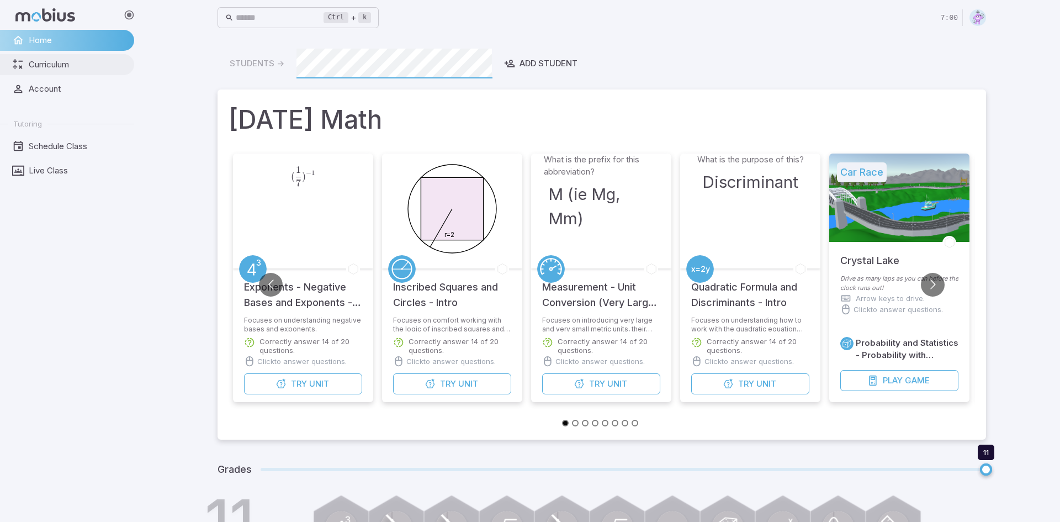
click at [51, 70] on span "Curriculum" at bounding box center [78, 65] width 98 height 12
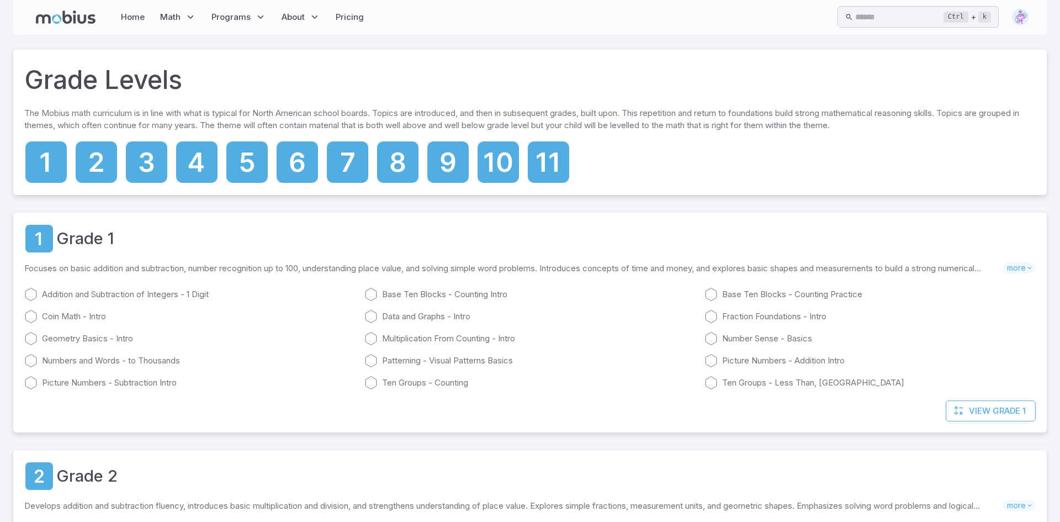
click at [87, 19] on icon at bounding box center [66, 16] width 60 height 13
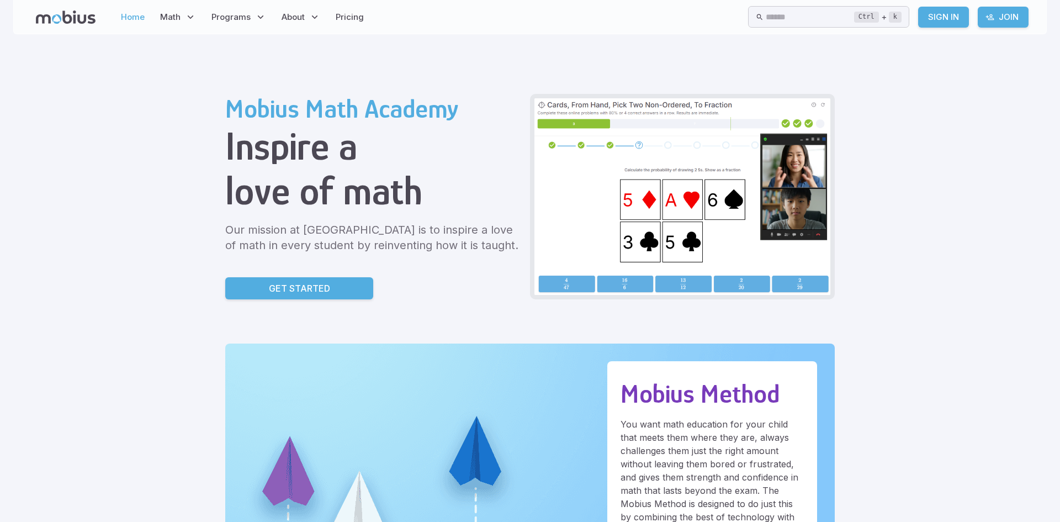
click at [140, 20] on link "Home" at bounding box center [133, 16] width 30 height 25
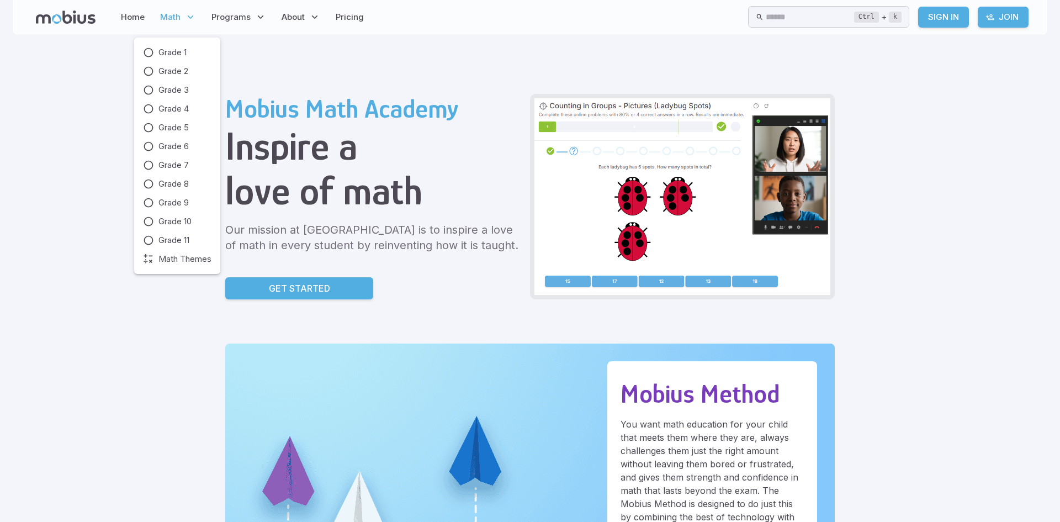
click at [168, 22] on span "Math" at bounding box center [170, 17] width 20 height 12
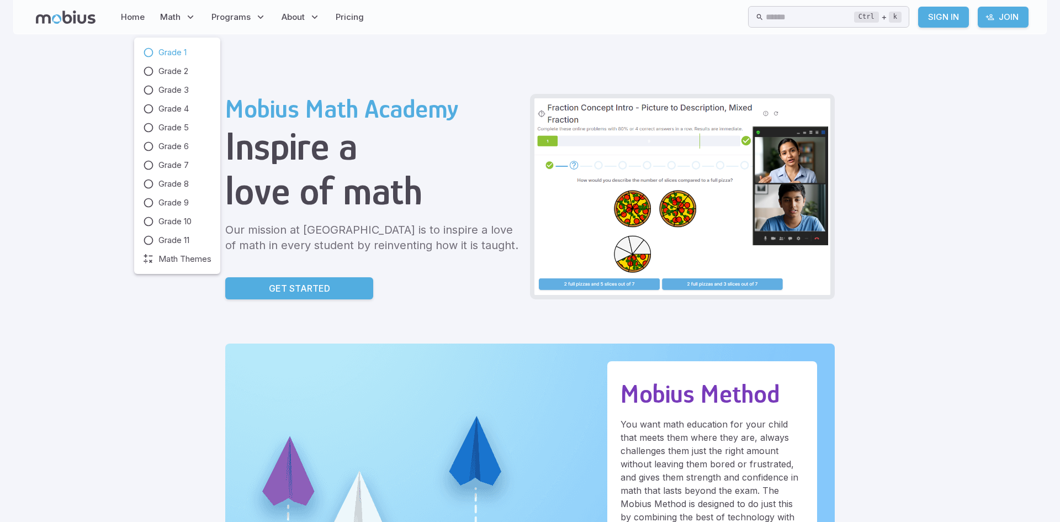
click at [165, 50] on span "Grade 1" at bounding box center [172, 52] width 28 height 12
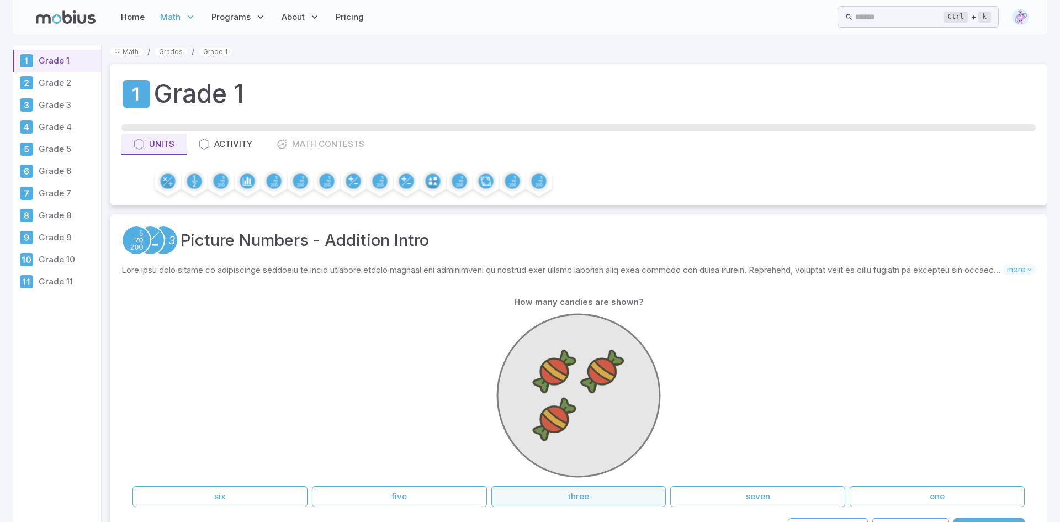
click at [505, 492] on button "three" at bounding box center [578, 496] width 175 height 21
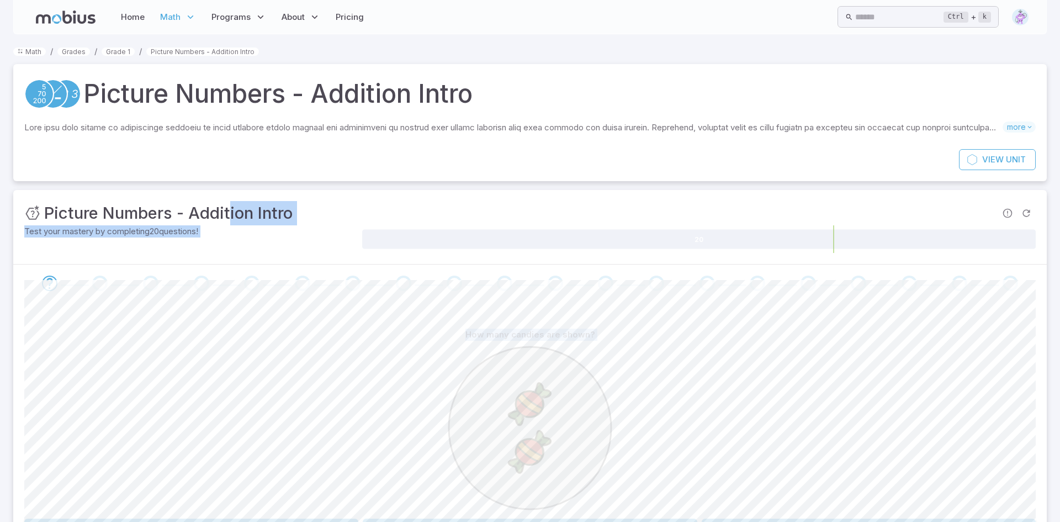
drag, startPoint x: 193, startPoint y: 372, endPoint x: 235, endPoint y: 177, distance: 198.9
click at [235, 177] on div "Math / Grades / Grade 1 / Picture Numbers - Addition Intro Picture Numbers - Ad…" at bounding box center [529, 333] width 1033 height 577
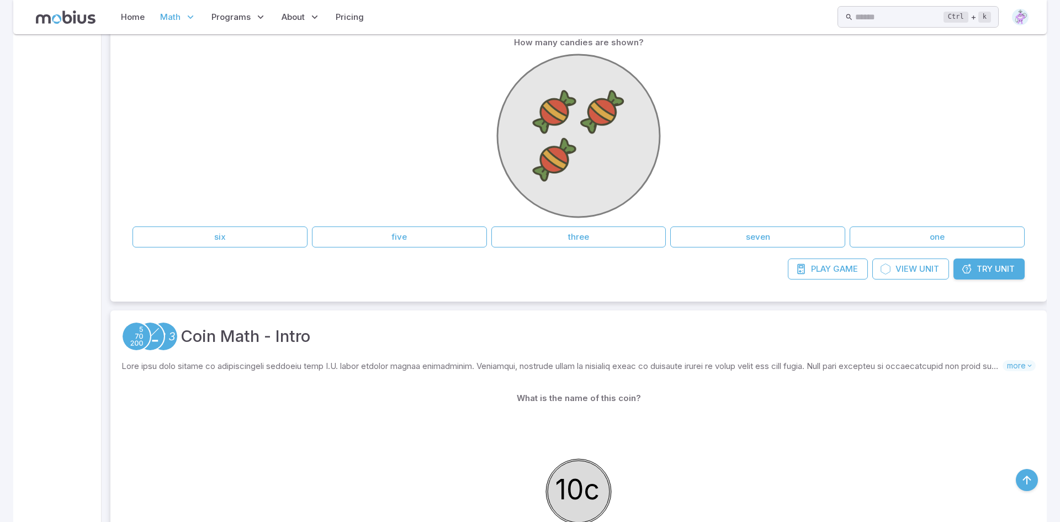
scroll to position [253, 0]
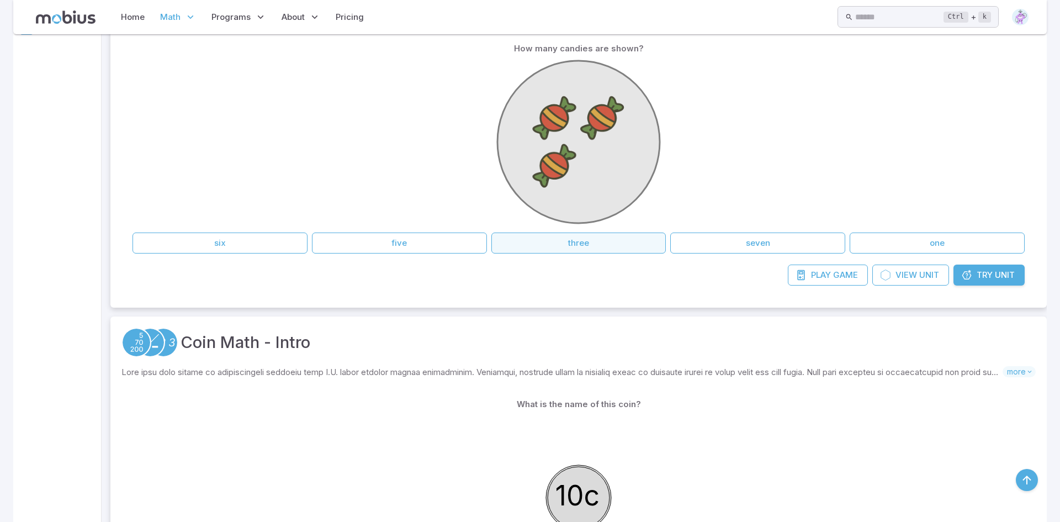
click at [595, 249] on button "three" at bounding box center [578, 242] width 175 height 21
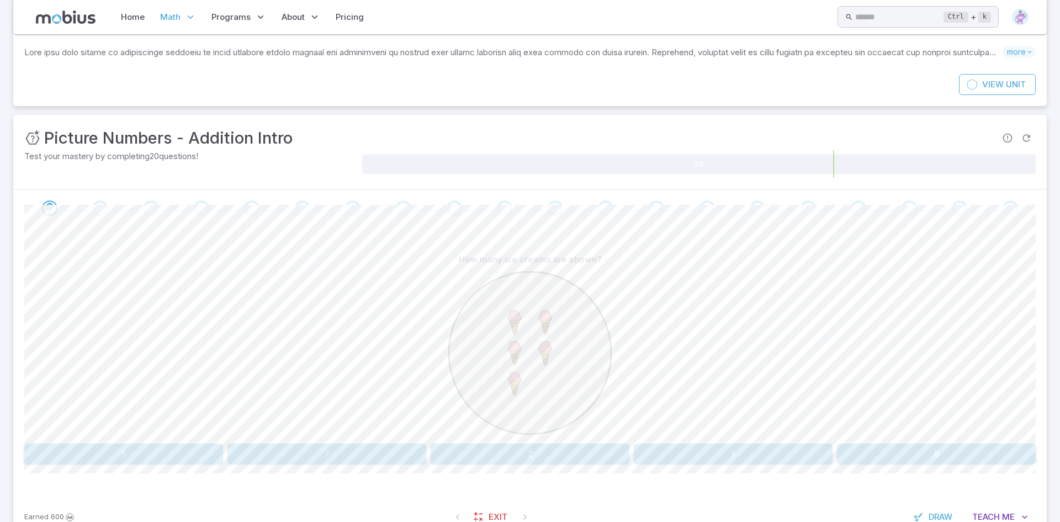
scroll to position [77, 0]
click at [192, 454] on button "5" at bounding box center [123, 451] width 199 height 21
click at [355, 457] on button "one" at bounding box center [275, 451] width 503 height 21
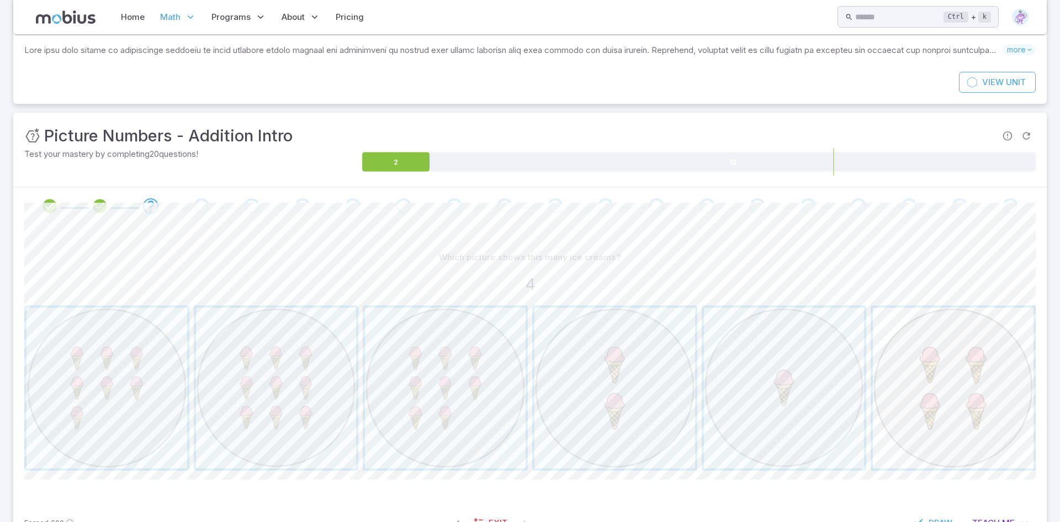
click at [971, 375] on span "button" at bounding box center [953, 387] width 161 height 161
click at [73, 432] on span "button" at bounding box center [106, 387] width 161 height 161
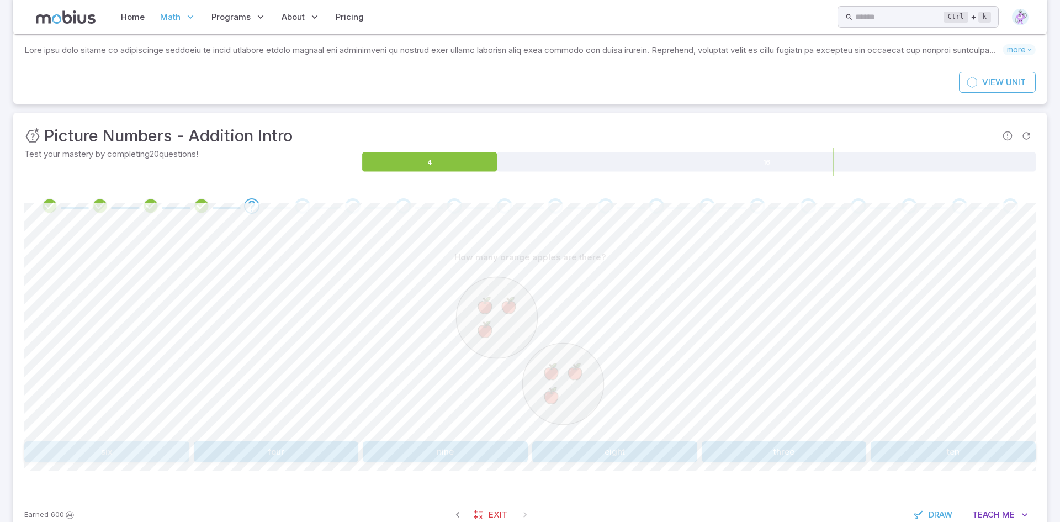
click at [177, 452] on button "six" at bounding box center [106, 451] width 165 height 21
click at [177, 452] on button "2" at bounding box center [123, 451] width 199 height 21
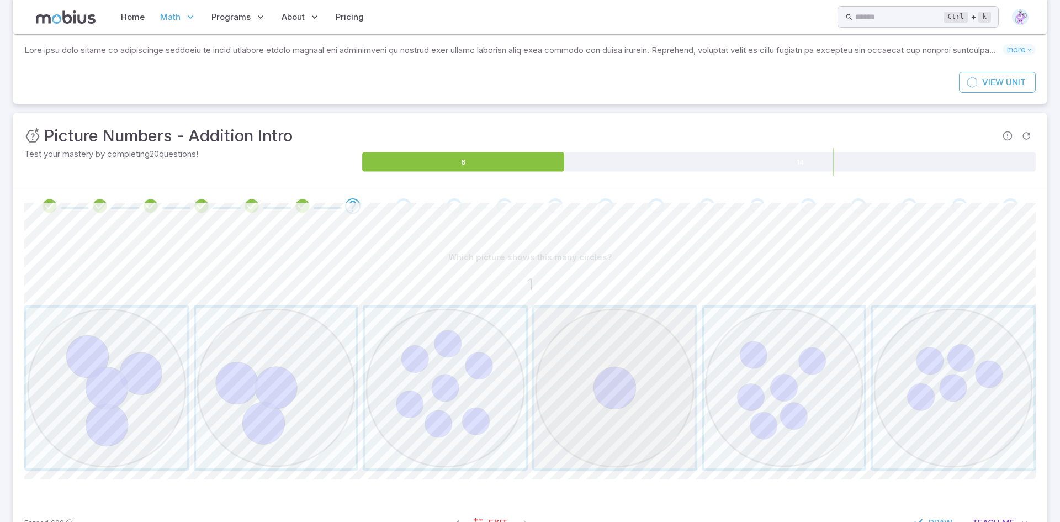
click at [671, 429] on span "button" at bounding box center [614, 387] width 161 height 161
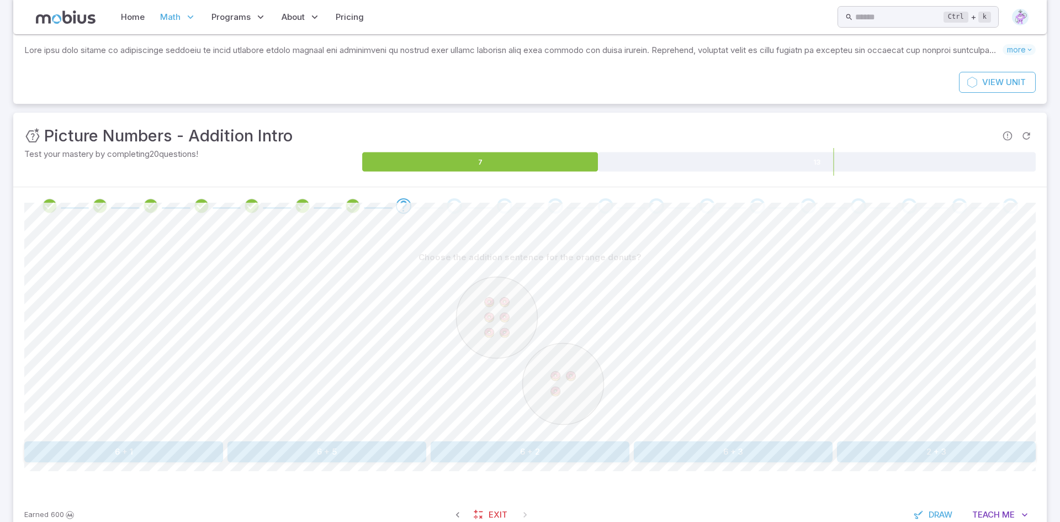
click at [776, 449] on button "6 + 3" at bounding box center [733, 451] width 199 height 21
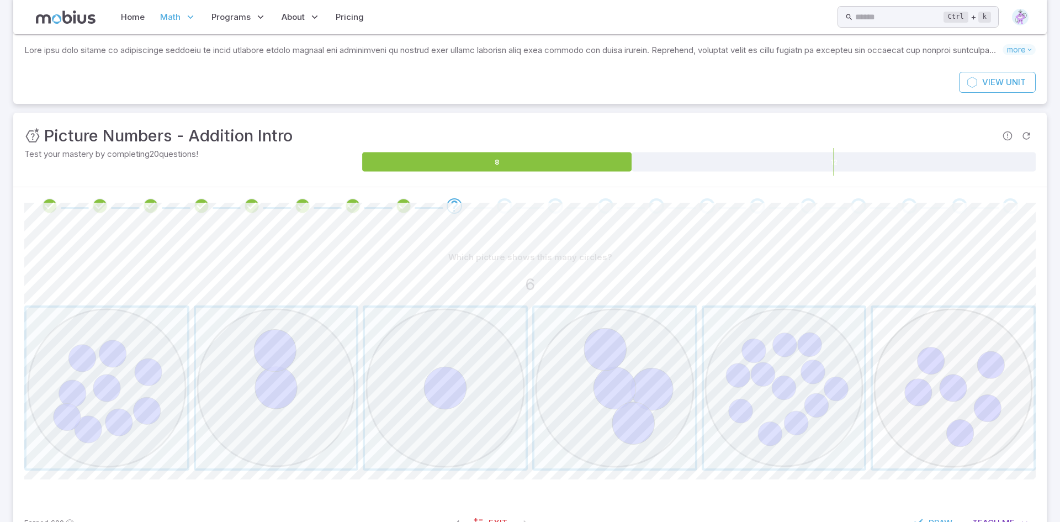
click at [944, 436] on span "button" at bounding box center [953, 387] width 161 height 161
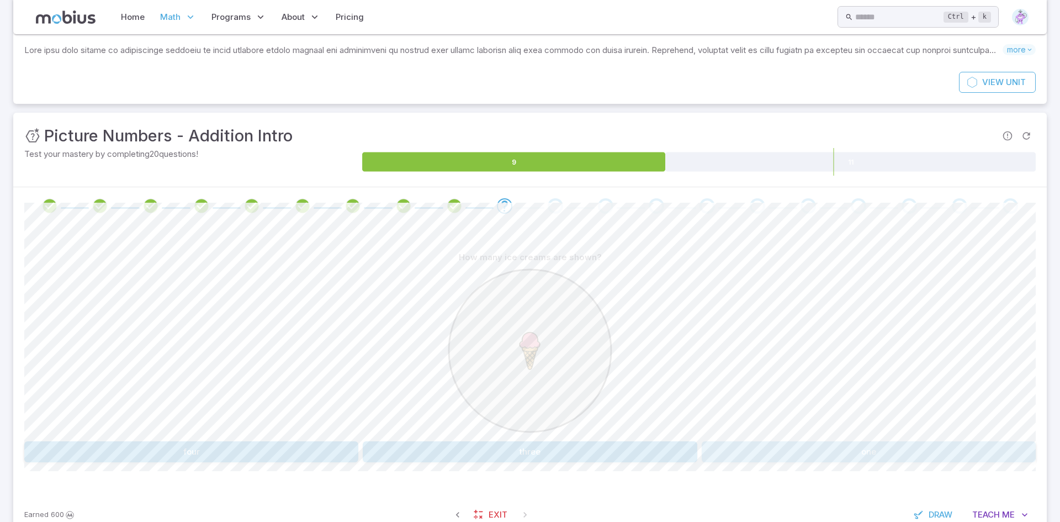
click at [803, 447] on button "one" at bounding box center [869, 451] width 334 height 21
click at [1017, 455] on button "2 + 7" at bounding box center [953, 451] width 165 height 21
click at [160, 448] on button "3 + 3" at bounding box center [106, 451] width 165 height 21
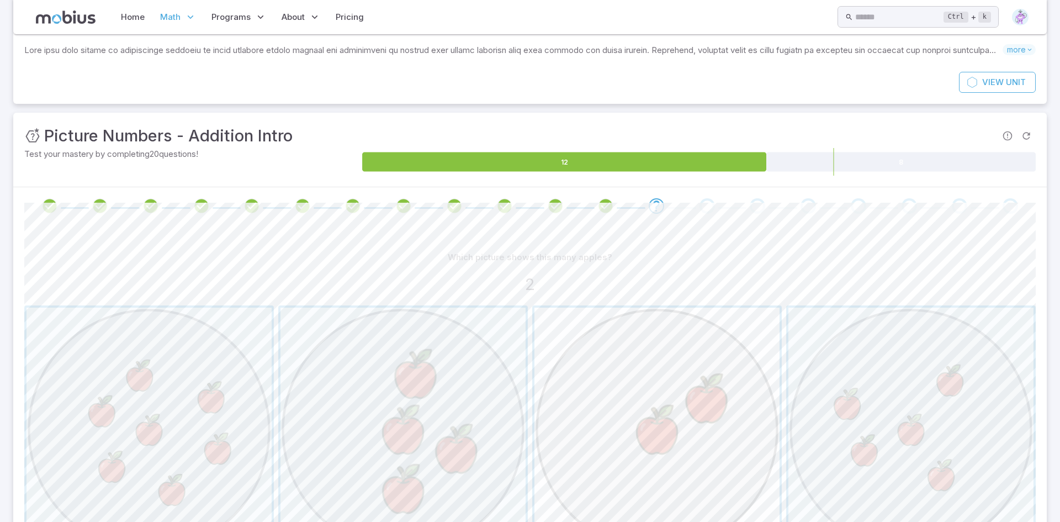
click at [653, 427] on span "button" at bounding box center [656, 429] width 245 height 245
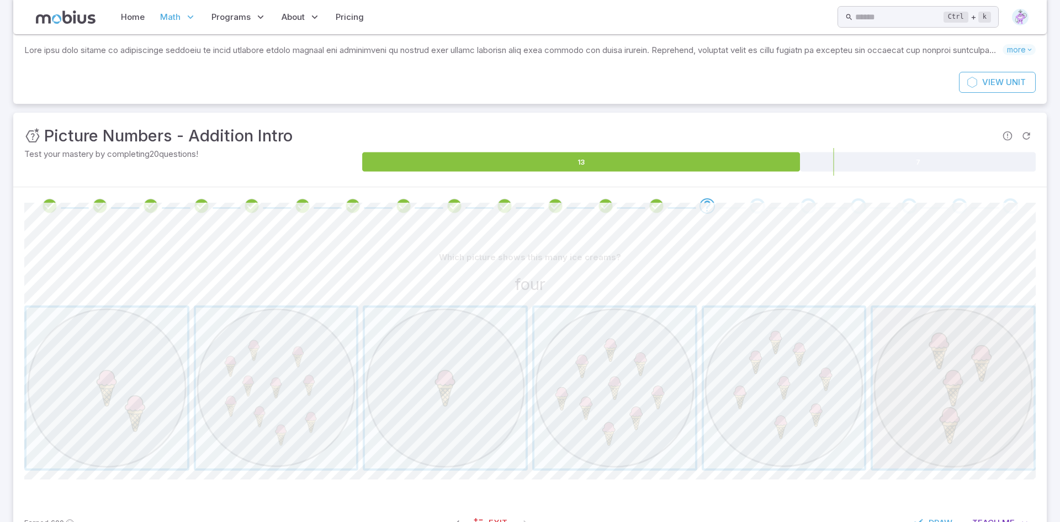
click at [881, 406] on span "button" at bounding box center [953, 387] width 161 height 161
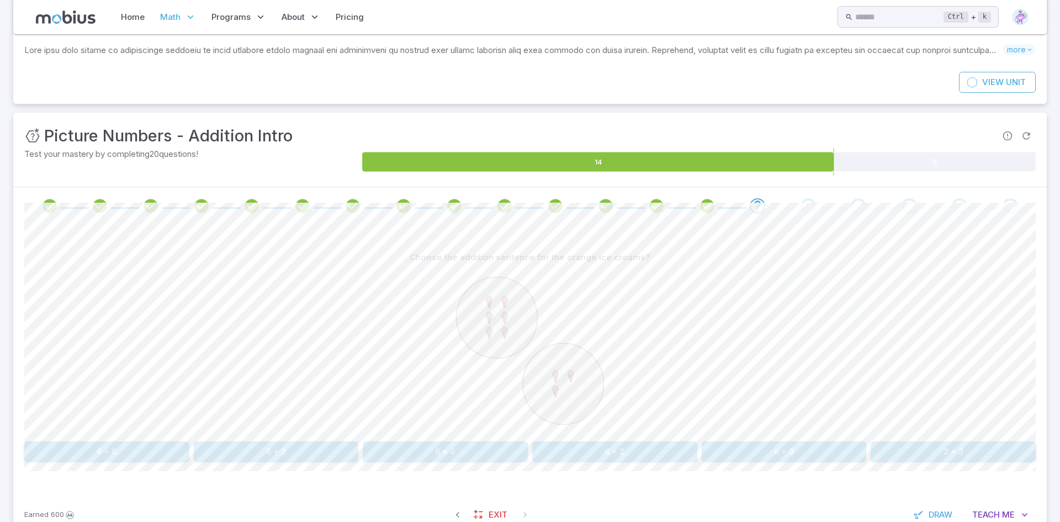
click at [304, 463] on div "Choose the addition sentence for the orange ice creams? 6 + 6 6 + 3 6 + 4 6 + 2…" at bounding box center [529, 359] width 1011 height 268
click at [307, 455] on button "6 + 3" at bounding box center [276, 451] width 165 height 21
click at [247, 456] on button "9 + 1" at bounding box center [276, 451] width 165 height 21
click at [784, 457] on button "nine" at bounding box center [784, 451] width 165 height 21
click at [946, 446] on button "2 + 7" at bounding box center [953, 451] width 165 height 21
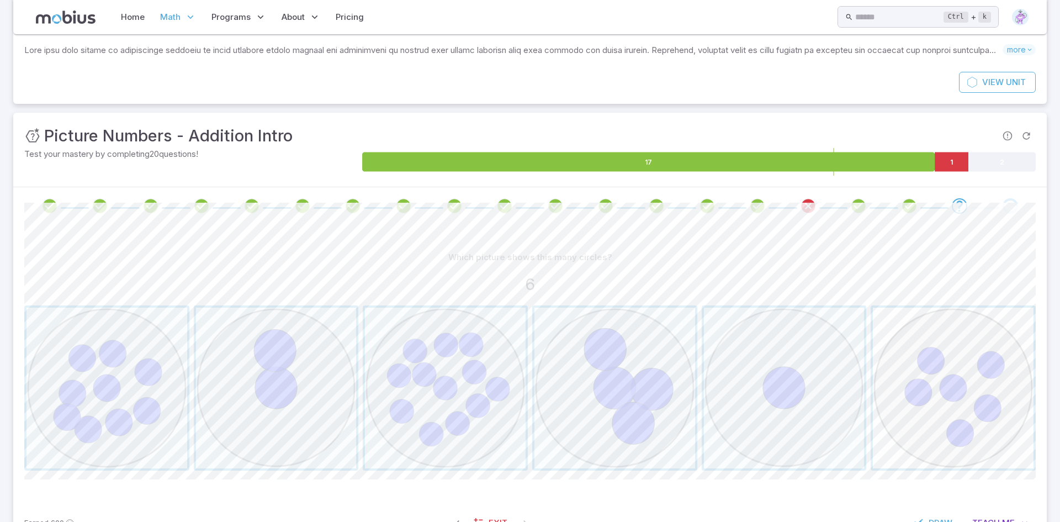
click at [915, 431] on span "button" at bounding box center [953, 387] width 161 height 161
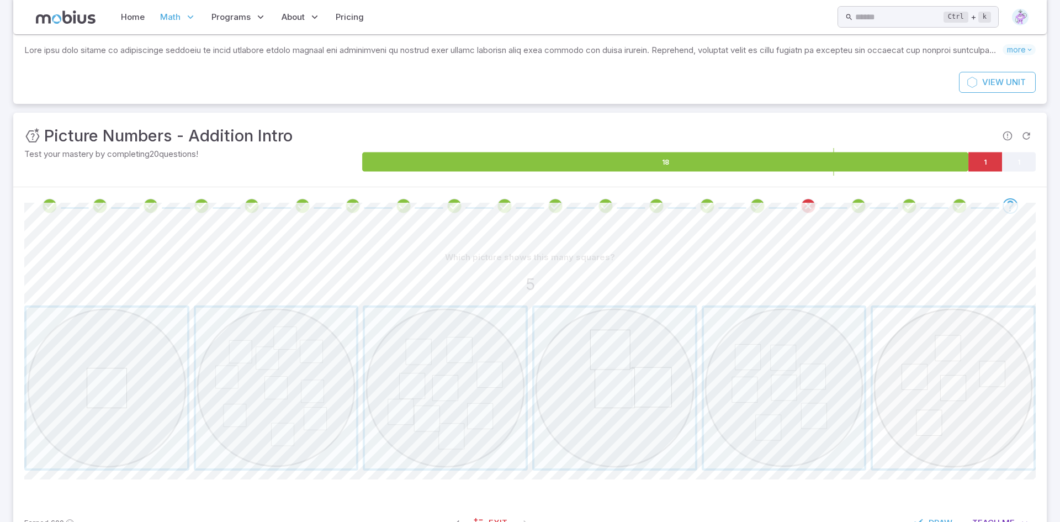
click at [1022, 380] on span "button" at bounding box center [953, 387] width 161 height 161
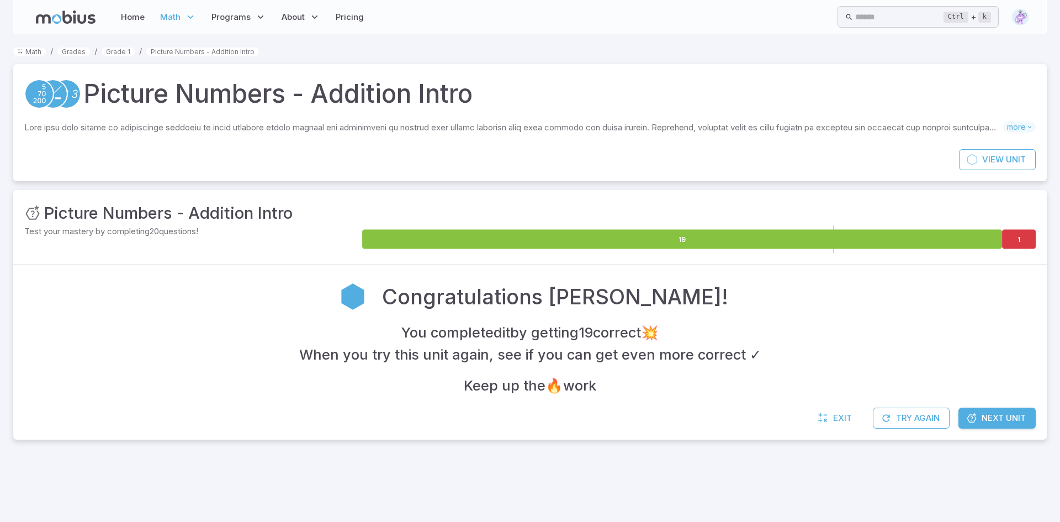
scroll to position [0, 0]
click at [1008, 415] on span "Next Unit" at bounding box center [1004, 418] width 44 height 12
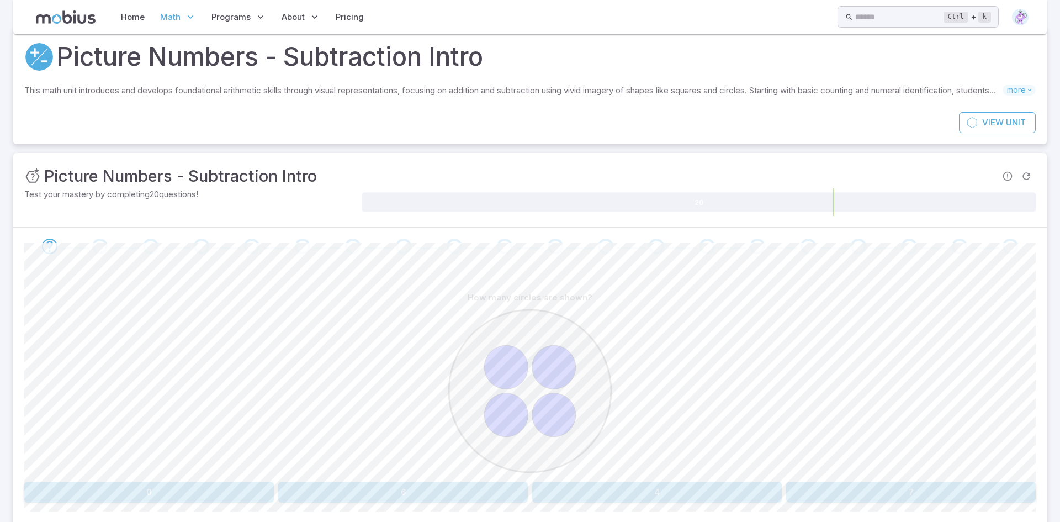
scroll to position [38, 0]
click at [603, 494] on button "4" at bounding box center [657, 491] width 250 height 21
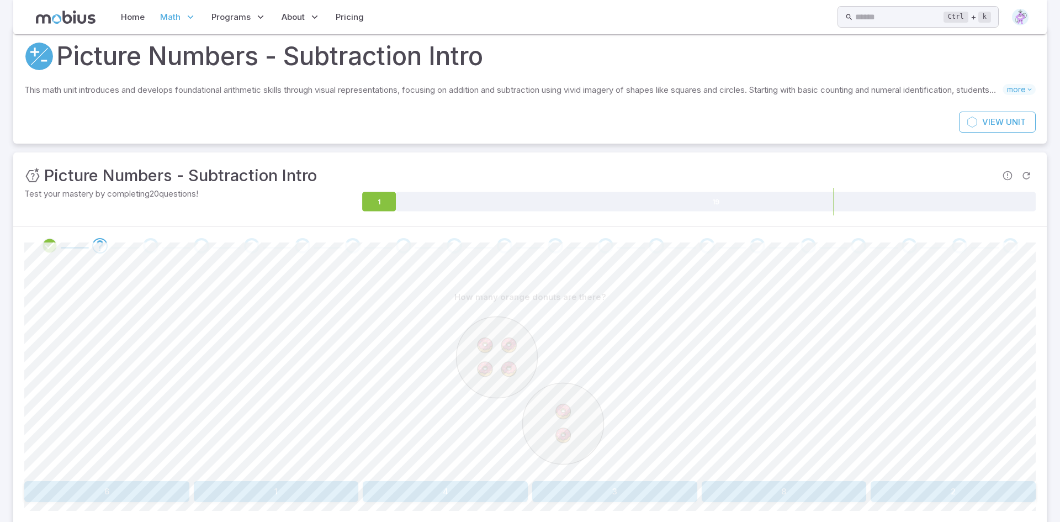
click at [44, 491] on button "6" at bounding box center [106, 491] width 165 height 21
click at [456, 495] on button "six" at bounding box center [445, 491] width 165 height 21
click at [290, 482] on button "nine" at bounding box center [276, 491] width 165 height 21
click at [1016, 490] on button "5 + 1" at bounding box center [953, 491] width 165 height 21
click at [739, 497] on button "6 + 3" at bounding box center [784, 491] width 165 height 21
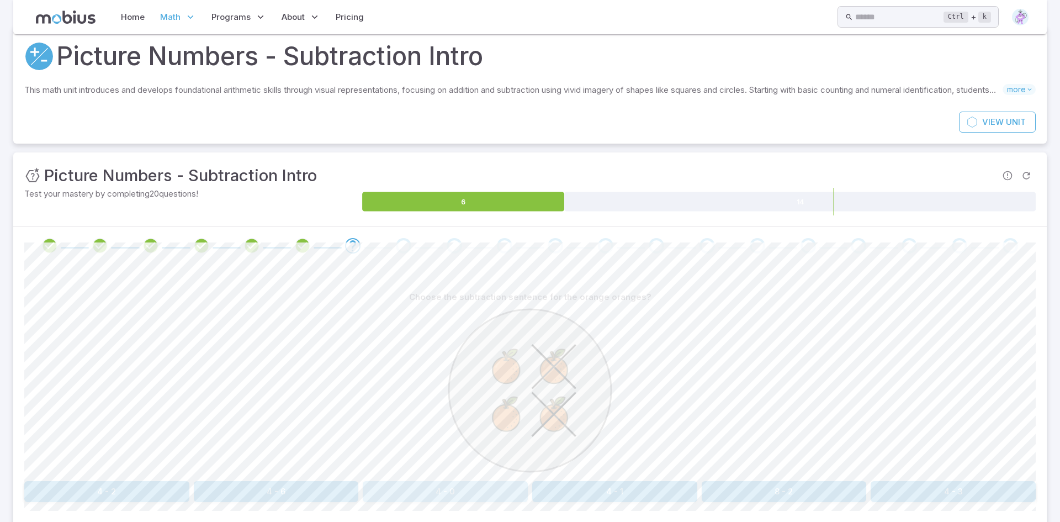
click at [501, 487] on button "4 - 0" at bounding box center [445, 491] width 165 height 21
